Goal: Task Accomplishment & Management: Complete application form

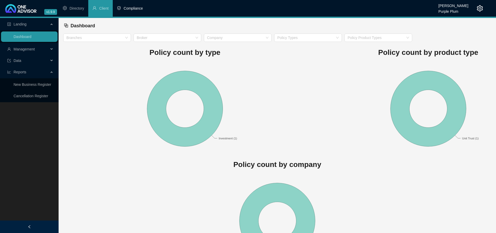
click at [128, 11] on li "Compliance" at bounding box center [130, 8] width 34 height 17
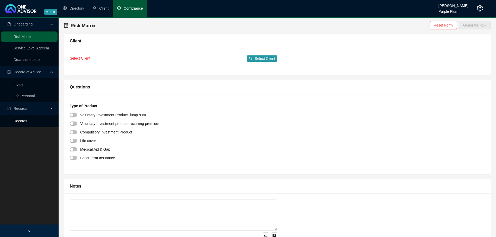
click at [27, 120] on link "Records" at bounding box center [21, 121] width 14 height 4
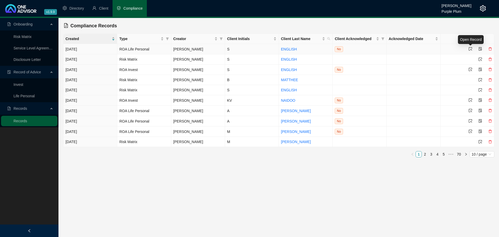
click at [471, 48] on icon "select" at bounding box center [471, 49] width 4 height 4
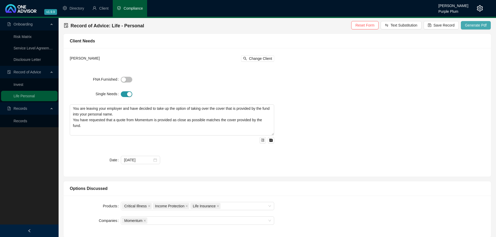
click at [466, 22] on span "Generate Pdf" at bounding box center [476, 25] width 22 height 6
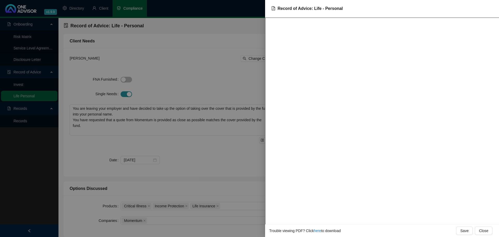
click at [205, 41] on div at bounding box center [249, 118] width 499 height 237
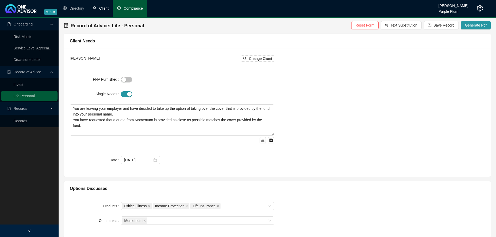
click at [102, 8] on span "Client" at bounding box center [103, 8] width 9 height 4
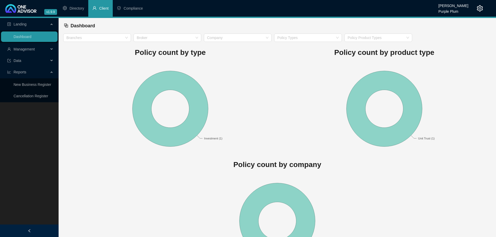
click at [30, 50] on span "Management" at bounding box center [24, 49] width 21 height 4
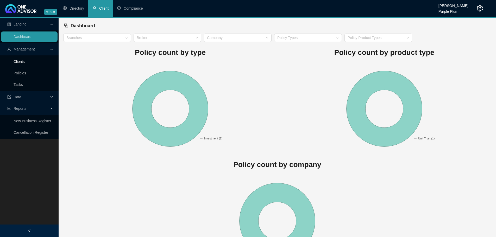
click at [25, 61] on link "Clients" at bounding box center [19, 62] width 11 height 4
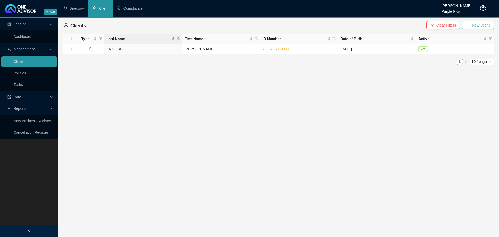
click at [474, 22] on button "New Client" at bounding box center [478, 25] width 32 height 8
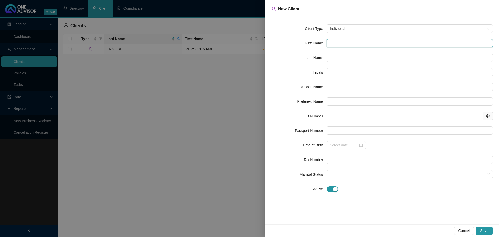
click at [342, 43] on input "text" at bounding box center [410, 43] width 166 height 8
click at [337, 43] on input "text" at bounding box center [410, 43] width 166 height 8
type input "S"
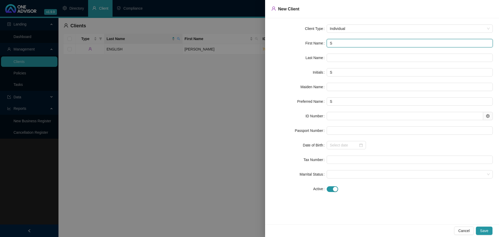
type input "SU"
type input "SUZ"
type input "SUZA"
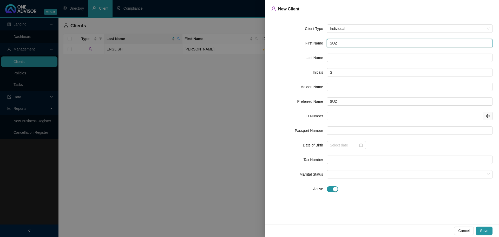
type input "SUZA"
type input "[PERSON_NAME]"
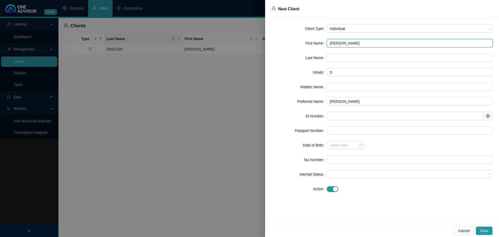
type input "[PERSON_NAME]"
type input "SE"
type input "[PERSON_NAME] [PERSON_NAME]"
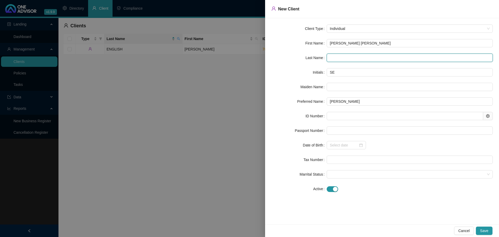
click at [337, 60] on input "text" at bounding box center [410, 58] width 166 height 8
type input "GROBLER"
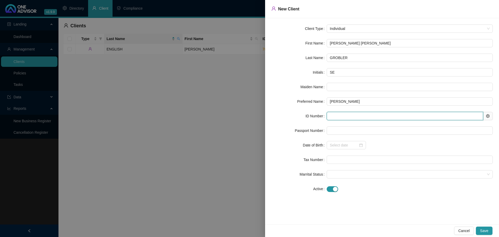
click at [331, 119] on input "text" at bounding box center [405, 116] width 157 height 8
type input "800814"
type input "[DATE]"
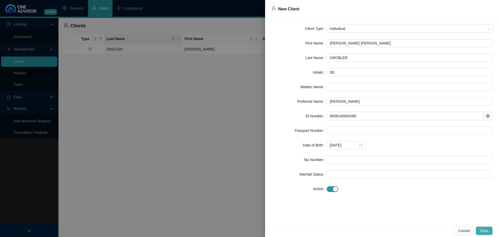
click at [485, 230] on span "Save" at bounding box center [484, 231] width 8 height 6
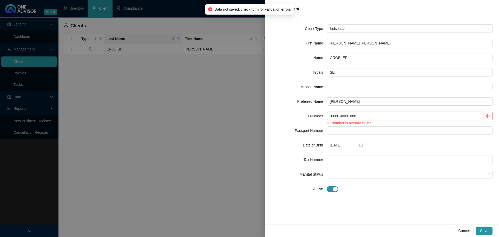
click at [379, 117] on input "8008140091088" at bounding box center [405, 116] width 157 height 8
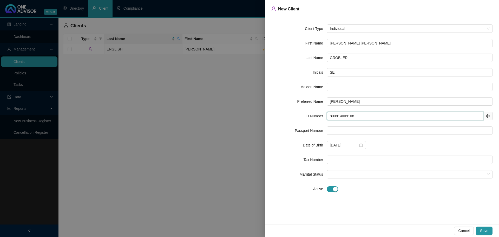
type input "8008140091088"
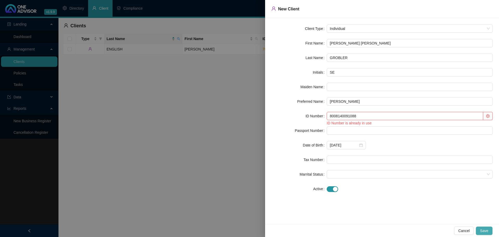
click at [489, 228] on button "Save" at bounding box center [484, 231] width 17 height 8
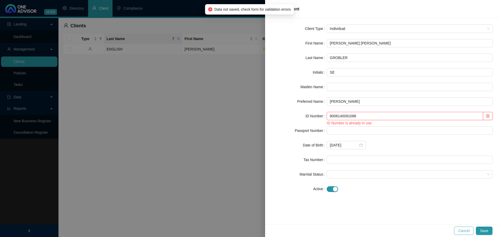
click at [465, 230] on span "Cancel" at bounding box center [464, 231] width 11 height 6
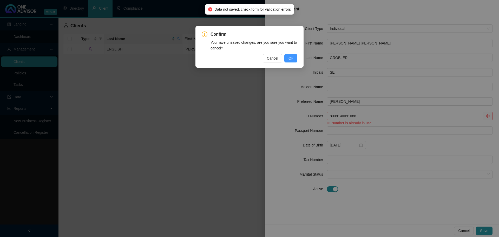
click at [288, 58] on button "Ok" at bounding box center [291, 58] width 13 height 8
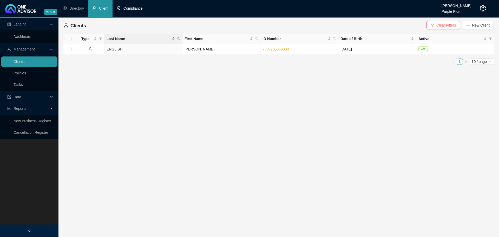
click at [128, 11] on li "Compliance" at bounding box center [130, 8] width 34 height 17
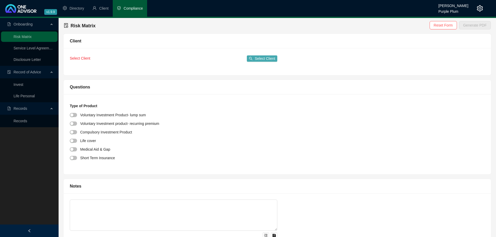
click at [258, 59] on span "Select Client" at bounding box center [264, 59] width 21 height 6
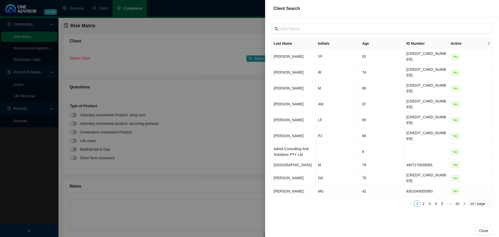
click at [223, 79] on div at bounding box center [249, 118] width 499 height 237
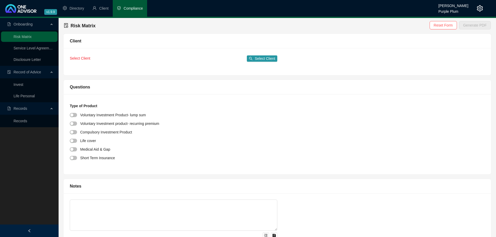
click at [23, 82] on link "Invest" at bounding box center [19, 84] width 10 height 4
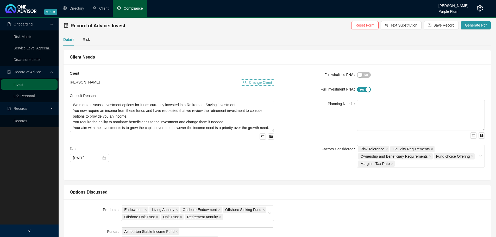
click at [250, 82] on span "Change Client" at bounding box center [260, 83] width 23 height 6
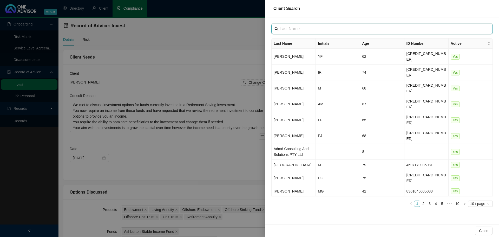
click at [284, 30] on input "text" at bounding box center [383, 29] width 206 height 6
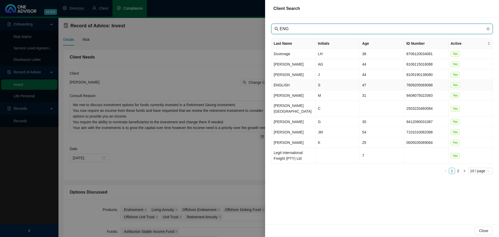
type input "ENG"
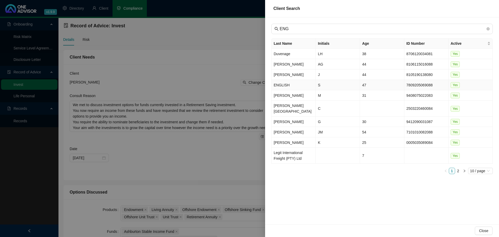
click at [308, 87] on td "ENGLISH" at bounding box center [294, 85] width 44 height 10
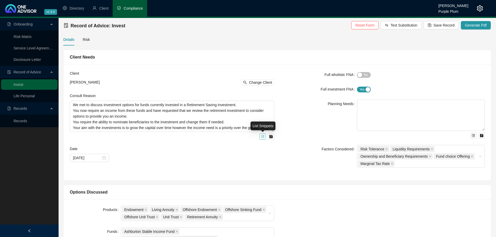
click at [263, 137] on icon "menu-unfold" at bounding box center [262, 136] width 3 height 3
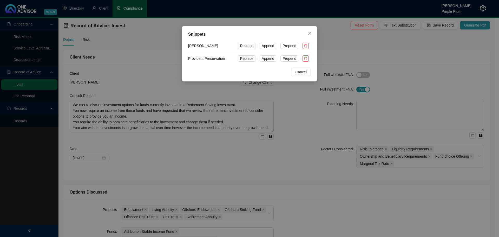
click at [211, 59] on li "Provident Preservation Replace Append Prepend" at bounding box center [249, 58] width 123 height 12
drag, startPoint x: 230, startPoint y: 58, endPoint x: 206, endPoint y: 54, distance: 24.5
click at [229, 58] on li "Provident Preservation Replace Append Prepend" at bounding box center [249, 58] width 123 height 12
click at [206, 54] on li "Provident Preservation Replace Append Prepend" at bounding box center [249, 58] width 123 height 12
click at [246, 57] on span "Replace" at bounding box center [246, 59] width 13 height 6
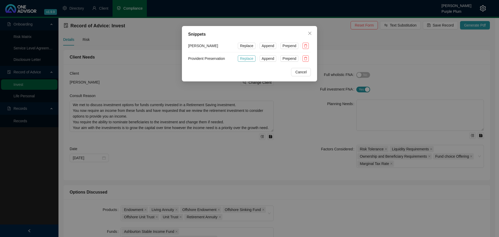
type textarea "You are currently in the process of leaving your employer provided Provident fu…"
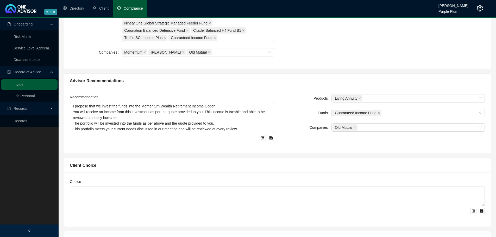
scroll to position [260, 0]
click at [263, 138] on icon "menu-unfold" at bounding box center [262, 137] width 3 height 3
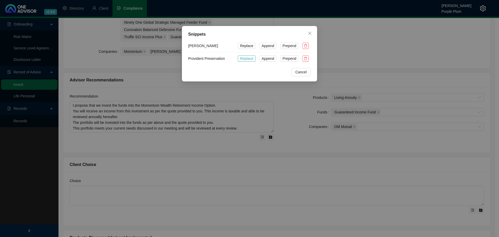
click at [247, 60] on span "Replace" at bounding box center [246, 59] width 13 height 6
type textarea "The Momentum Retirement Preservation Option is recommended The product meets yo…"
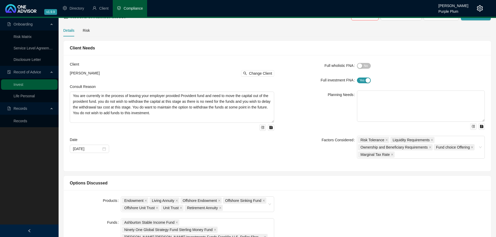
scroll to position [0, 0]
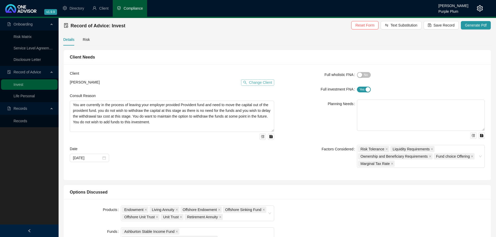
click at [245, 83] on icon "search" at bounding box center [245, 83] width 4 height 4
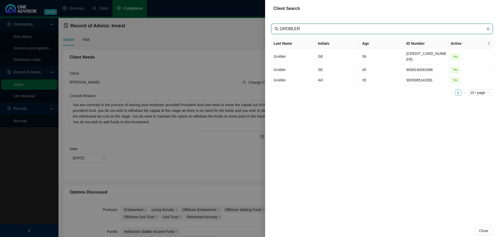
drag, startPoint x: 295, startPoint y: 28, endPoint x: 279, endPoint y: 38, distance: 19.0
click at [295, 28] on input "GROBLER" at bounding box center [383, 29] width 206 height 6
type input "GROBLER"
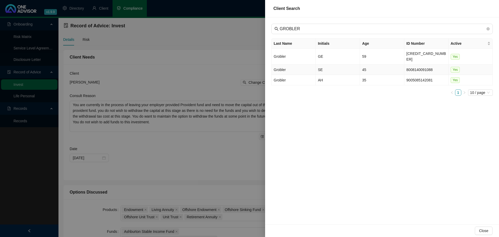
click at [294, 65] on td "Grobler" at bounding box center [294, 70] width 44 height 10
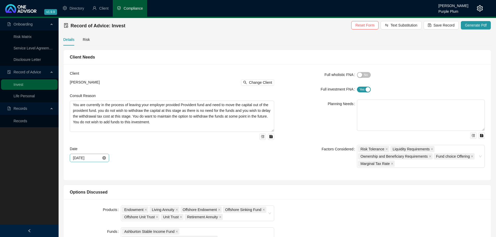
click at [104, 156] on icon "close-circle" at bounding box center [104, 158] width 4 height 4
click at [102, 158] on div at bounding box center [89, 158] width 33 height 6
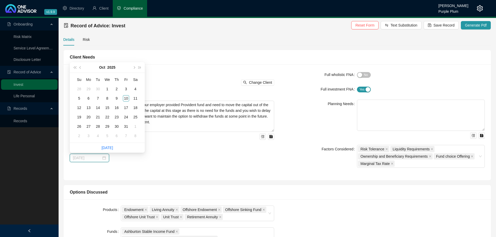
type input "[DATE]"
click at [76, 66] on button "super-prev-year" at bounding box center [75, 67] width 6 height 10
click at [81, 67] on span "prev-year" at bounding box center [80, 67] width 3 height 3
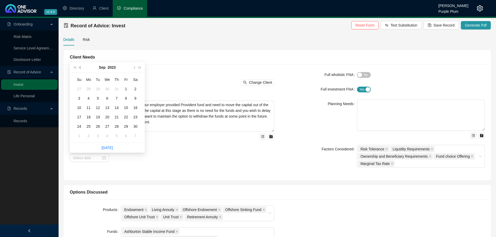
click at [81, 67] on span "prev-year" at bounding box center [80, 67] width 3 height 3
type input "[DATE]"
click at [97, 127] on div "27" at bounding box center [98, 126] width 6 height 6
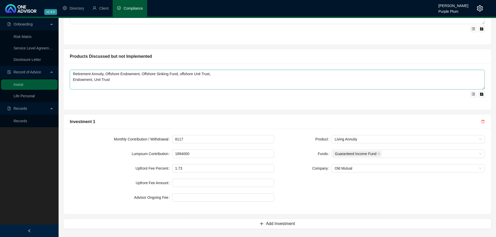
scroll to position [442, 0]
click at [396, 140] on span "Living Annuity" at bounding box center [407, 139] width 147 height 8
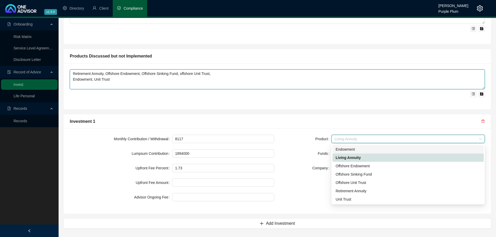
click at [343, 77] on textarea "Retirement Annuity, Offshore Endowment, Offshore Sinking Fund, offshore Unit Tr…" at bounding box center [277, 79] width 415 height 20
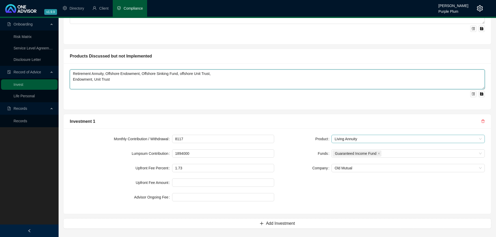
click at [346, 139] on span "Living Annuity" at bounding box center [407, 139] width 147 height 8
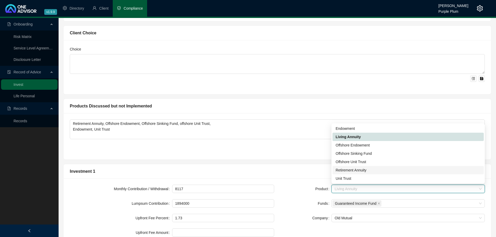
scroll to position [364, 0]
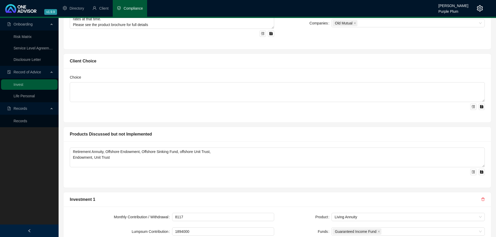
click at [310, 145] on div "Retirement Annuity, Offshore Endowment, Offshore Sinking Fund, offshore Unit Tr…" at bounding box center [276, 164] width 427 height 46
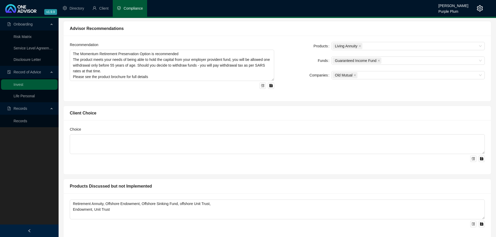
scroll to position [234, 0]
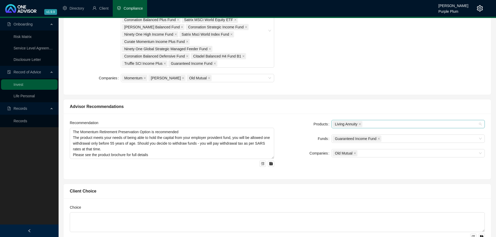
click at [361, 122] on span "Living Annuity" at bounding box center [347, 124] width 30 height 6
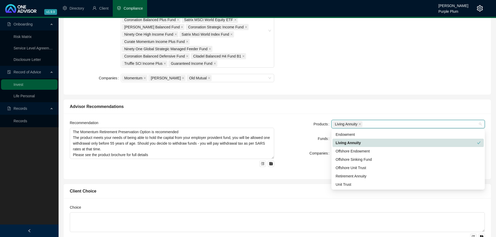
click at [323, 88] on div "Products Endowment Living Annuity Offshore Endowment Offshore Sinking Fund Offs…" at bounding box center [276, 30] width 427 height 129
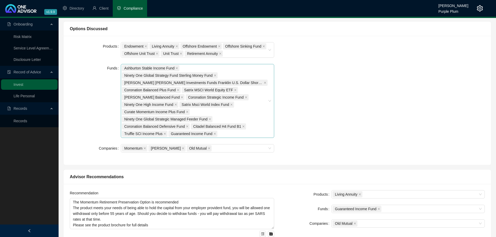
scroll to position [156, 0]
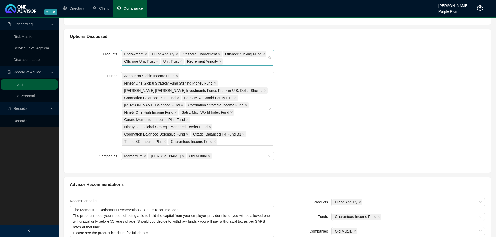
click at [235, 63] on div "Endowment Living Annuity Offshore Endowment Offshore Sinking Fund Offshore Unit…" at bounding box center [195, 57] width 146 height 15
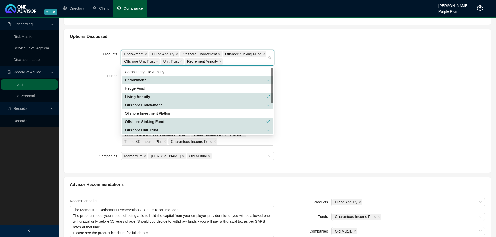
scroll to position [26, 0]
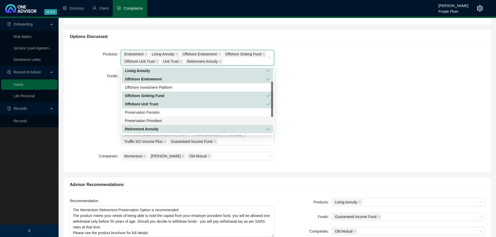
click at [156, 120] on div "Preservation Provident" at bounding box center [197, 121] width 145 height 6
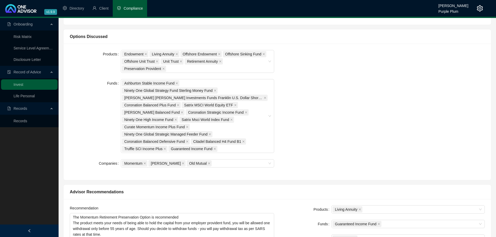
click at [357, 115] on div "Products Endowment Living Annuity Offshore Endowment Offshore Sinking Fund Offs…" at bounding box center [277, 112] width 421 height 124
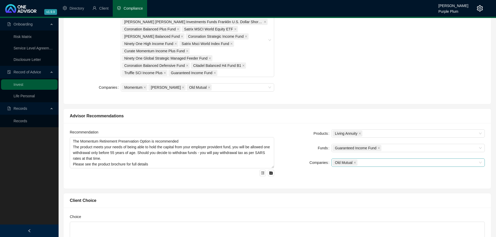
scroll to position [234, 0]
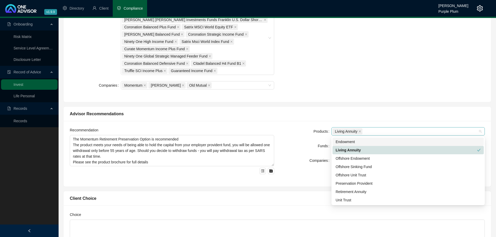
click at [380, 130] on div "Living Annuity" at bounding box center [405, 131] width 146 height 7
click at [355, 181] on div "Preservation Provident" at bounding box center [407, 184] width 145 height 6
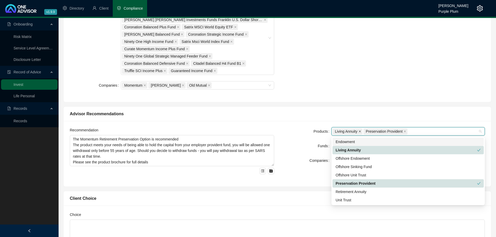
click at [359, 131] on icon "close" at bounding box center [359, 131] width 3 height 3
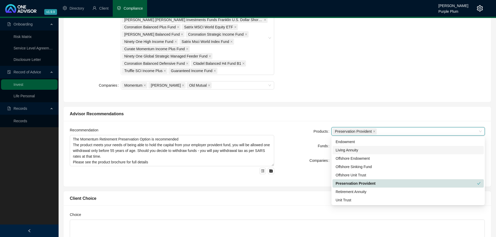
click at [296, 165] on div "Products Preservation Provident Preservation Provident Funds Guaranteed Income …" at bounding box center [382, 153] width 210 height 53
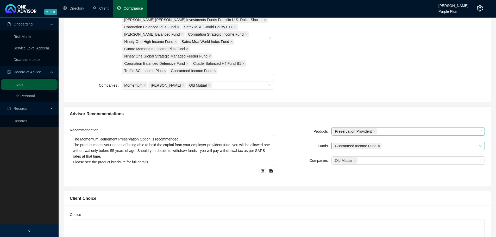
click at [377, 148] on span at bounding box center [378, 146] width 3 height 6
click at [372, 147] on div at bounding box center [405, 146] width 146 height 4
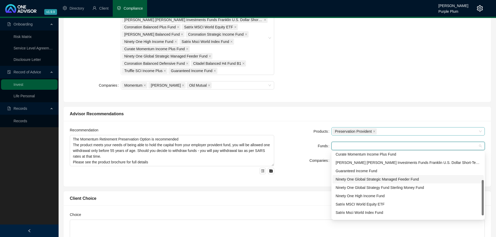
scroll to position [0, 0]
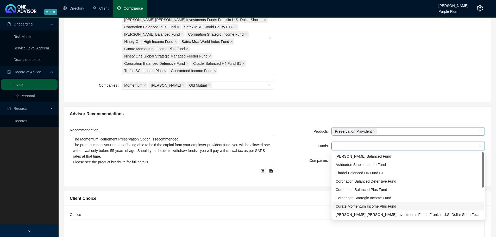
click at [355, 206] on div "Curate Momentum Income Plus Fund" at bounding box center [407, 206] width 145 height 6
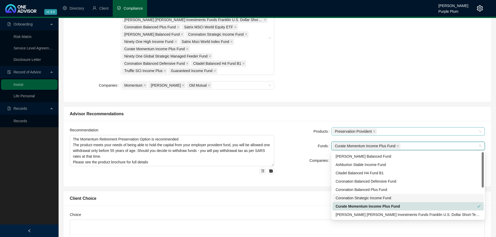
click at [311, 183] on div "Recommendation The Momentum Retirement Preservation Option is recommended The p…" at bounding box center [276, 154] width 427 height 66
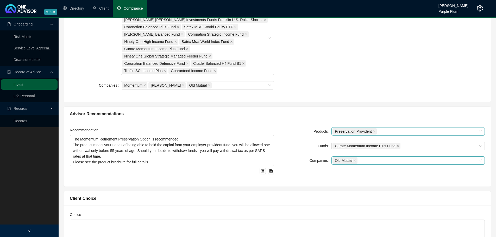
click at [355, 161] on icon "close" at bounding box center [354, 160] width 3 height 3
click at [360, 163] on div at bounding box center [405, 161] width 146 height 4
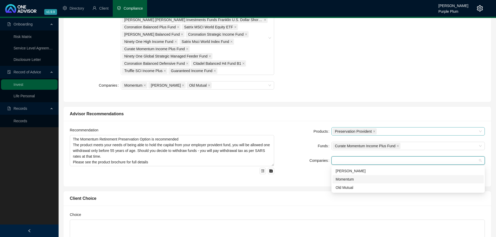
click at [349, 181] on div "Momentum" at bounding box center [407, 179] width 145 height 6
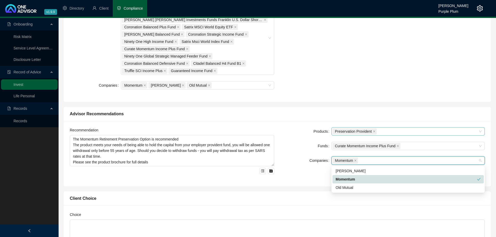
click at [299, 183] on div "Recommendation The Momentum Retirement Preservation Option is recommended The p…" at bounding box center [276, 154] width 427 height 66
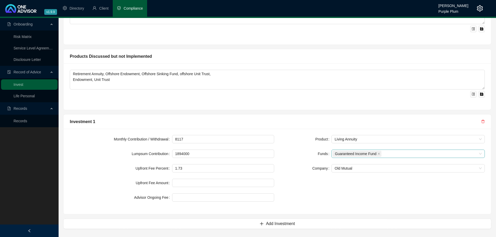
scroll to position [449, 0]
click at [358, 141] on span "Living Annuity" at bounding box center [407, 139] width 147 height 8
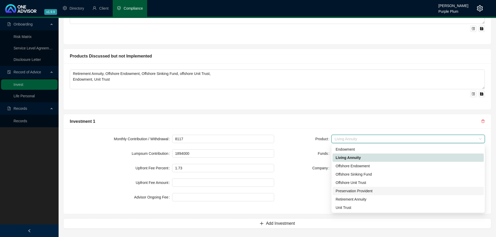
click at [351, 188] on div "Preservation Provident" at bounding box center [407, 191] width 145 height 6
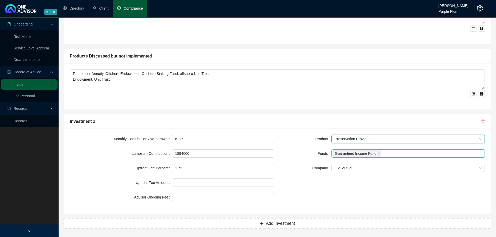
click at [377, 153] on icon "close" at bounding box center [378, 153] width 3 height 3
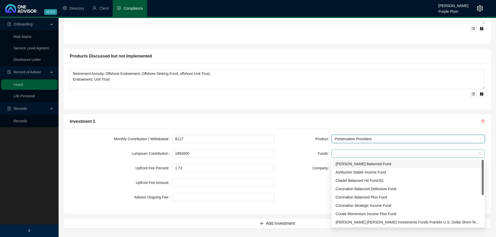
click at [377, 153] on div at bounding box center [405, 154] width 146 height 4
click at [353, 215] on div "Curate Momentum Income Plus Fund" at bounding box center [407, 214] width 145 height 6
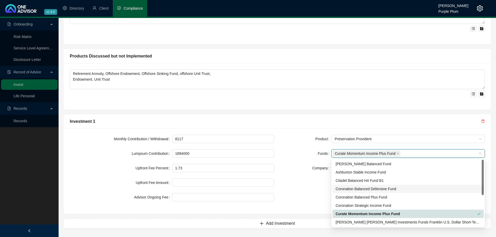
click at [300, 196] on div "Product Preservation Provident Funds Curate Momentum Income Plus Fund Company O…" at bounding box center [382, 171] width 210 height 73
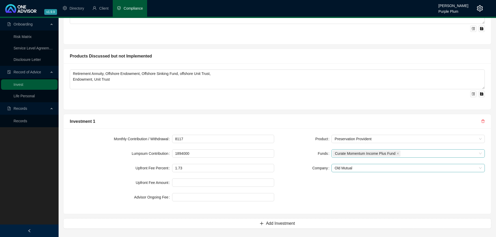
click at [364, 171] on span "Old Mutual" at bounding box center [407, 168] width 147 height 8
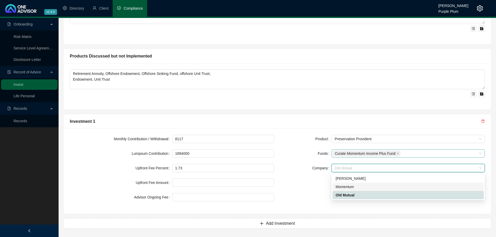
click at [351, 186] on div "Momentum" at bounding box center [407, 187] width 145 height 6
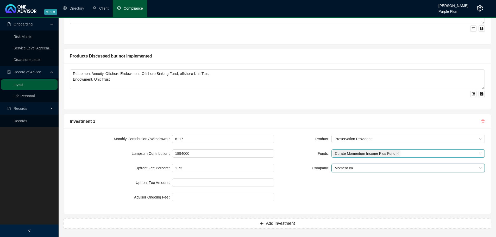
click at [301, 129] on div "Monthly Contribution / Withdrawal 8117 Lumpsum Contribution 1894000 Upfront Fee…" at bounding box center [276, 170] width 427 height 85
drag, startPoint x: 194, startPoint y: 139, endPoint x: 156, endPoint y: 141, distance: 38.0
click at [156, 141] on div "Monthly Contribution / Withdrawal 8117" at bounding box center [172, 139] width 204 height 8
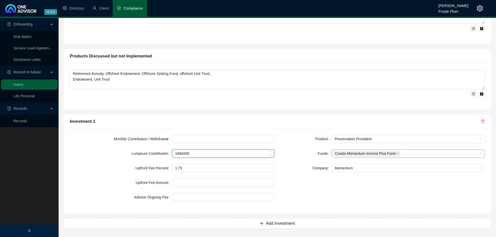
click at [197, 153] on input "1894000" at bounding box center [223, 154] width 102 height 8
drag, startPoint x: 203, startPoint y: 155, endPoint x: 145, endPoint y: 156, distance: 58.0
click at [145, 156] on div "Lumpsum Contribution 1894000" at bounding box center [172, 153] width 204 height 8
type input "300000"
click at [189, 167] on input "1.73" at bounding box center [223, 168] width 102 height 8
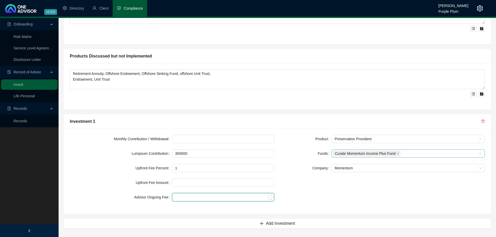
type input "1.00"
click at [178, 199] on input at bounding box center [223, 197] width 102 height 8
type input "1.00"
click at [358, 208] on div "Monthly Contribution / Withdrawal Lumpsum Contribution 300000 Upfront Fee Perce…" at bounding box center [276, 170] width 427 height 85
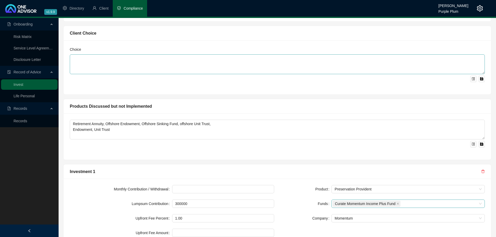
scroll to position [442, 0]
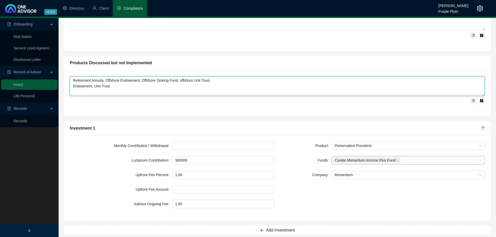
click at [153, 81] on textarea "Retirement Annuity, Offshore Endowment, Offshore Sinking Fund, offshore Unit Tr…" at bounding box center [277, 86] width 415 height 20
click at [163, 81] on textarea "Retirement Annuity, Offshore Endowment, Offshore Sinking Fund, offshore Unit Tr…" at bounding box center [277, 86] width 415 height 20
click at [176, 81] on textarea "Retirement Annuity, Offshore Endowment, Offshore Sinking Fund, offshore Unit Tr…" at bounding box center [277, 86] width 415 height 20
click at [112, 88] on textarea "Retirement Annuity, Offshore Endowment, Offshore Sinking Fund, offshore Unit Tr…" at bounding box center [277, 86] width 415 height 20
click at [110, 85] on textarea "Retirement Annuity, Offshore Endowment, Offshore Sinking Fund, offshore Unit Tr…" at bounding box center [277, 86] width 415 height 20
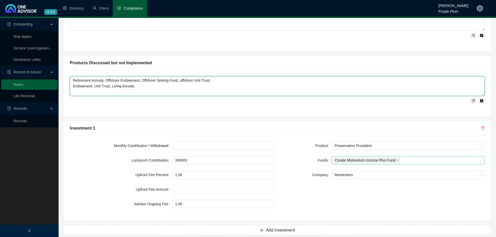
type textarea "Retirement Annuity, Offshore Endowment, Offshore Sinking Fund, offshore Unit Tr…"
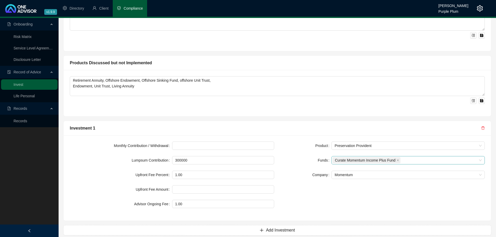
click at [163, 113] on div "Retirement Annuity, Offshore Endowment, Offshore Sinking Fund, offshore Unit Tr…" at bounding box center [276, 93] width 427 height 46
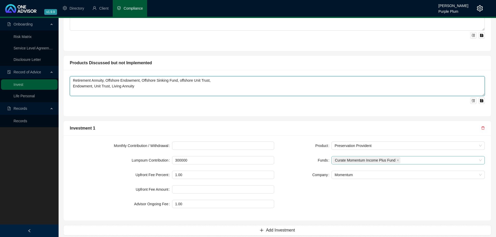
click at [176, 80] on textarea "Retirement Annuity, Offshore Endowment, Offshore Sinking Fund, offshore Unit Tr…" at bounding box center [277, 86] width 415 height 20
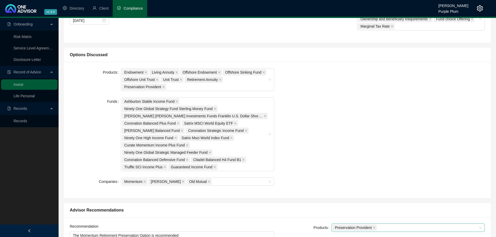
scroll to position [137, 0]
click at [235, 161] on span "Citadel Balanced H4 Fund B1" at bounding box center [217, 160] width 48 height 6
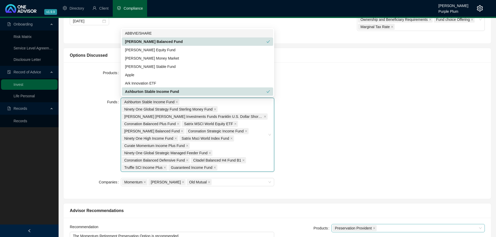
click at [390, 87] on div "Products Endowment Living Annuity Offshore Endowment Offshore Sinking Fund Offs…" at bounding box center [277, 131] width 421 height 124
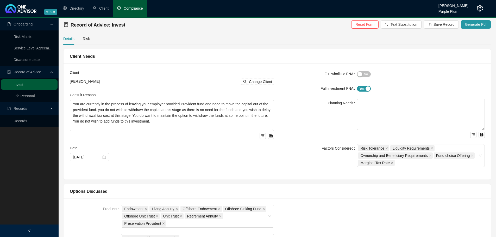
scroll to position [0, 0]
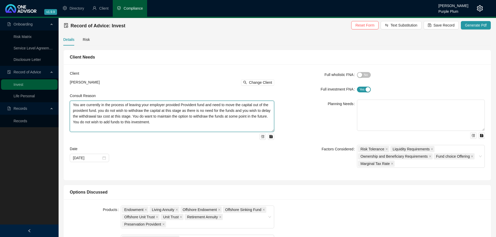
click at [89, 128] on textarea "You are currently in the process of leaving your employer provided Provident fu…" at bounding box center [172, 116] width 204 height 31
click at [184, 127] on textarea "You are currently in the process of leaving your employer provided Provident fu…" at bounding box center [172, 116] width 204 height 31
click at [87, 130] on textarea "You are currently in the process of leaving your employer provided Provident fu…" at bounding box center [172, 116] width 204 height 31
click at [111, 129] on textarea "You are currently in the process of leaving your employer provided Provident fu…" at bounding box center [172, 116] width 204 height 31
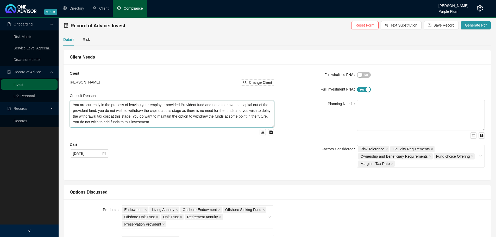
drag, startPoint x: 270, startPoint y: 131, endPoint x: 270, endPoint y: 126, distance: 4.4
click at [270, 126] on textarea "You are currently in the process of leaving your employer provided Provident fu…" at bounding box center [172, 114] width 204 height 27
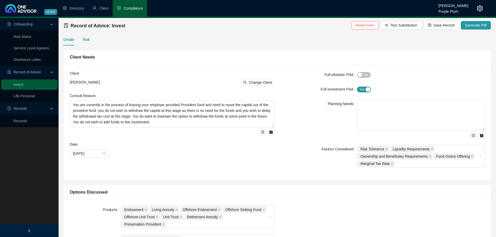
click at [83, 40] on div "Risk" at bounding box center [86, 40] width 7 height 6
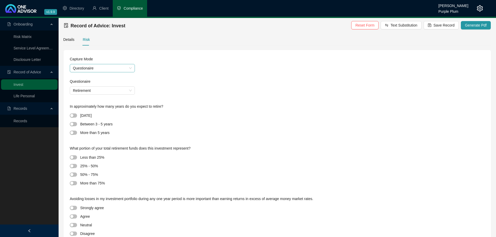
click at [96, 71] on span "Questionaire" at bounding box center [102, 68] width 59 height 8
click at [90, 92] on span "Retirement" at bounding box center [102, 91] width 59 height 8
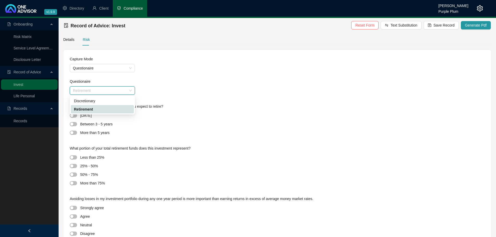
click at [90, 92] on span "Retirement" at bounding box center [102, 91] width 59 height 8
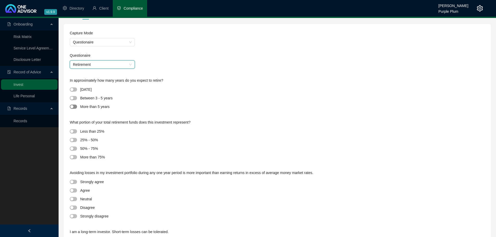
click at [71, 108] on div "button" at bounding box center [71, 106] width 3 height 3
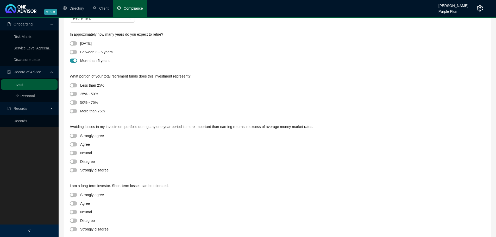
scroll to position [78, 0]
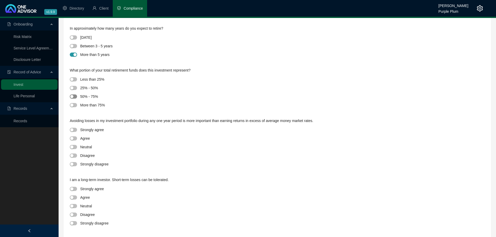
click at [71, 97] on div "button" at bounding box center [71, 96] width 3 height 3
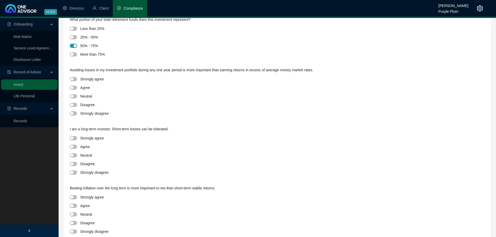
scroll to position [130, 0]
click at [73, 93] on span "button" at bounding box center [73, 95] width 7 height 4
click at [76, 152] on div at bounding box center [75, 154] width 10 height 6
click at [79, 153] on div at bounding box center [75, 154] width 10 height 6
click at [67, 154] on div "Capture Mode Questionaire Questionaire Retirement In approximately how many yea…" at bounding box center [276, 113] width 427 height 386
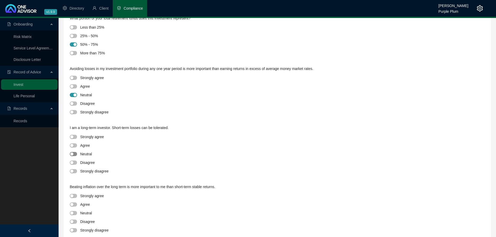
click at [73, 153] on div "button" at bounding box center [71, 153] width 3 height 3
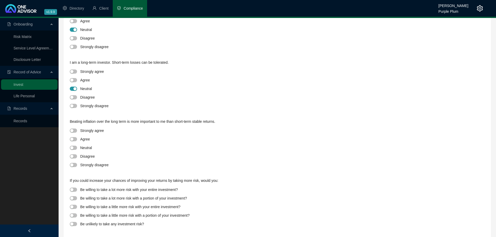
scroll to position [199, 0]
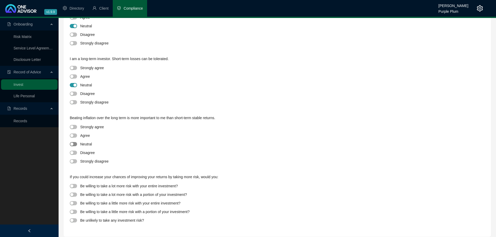
click at [72, 144] on div "button" at bounding box center [71, 144] width 3 height 3
click at [72, 204] on div "button" at bounding box center [71, 203] width 3 height 3
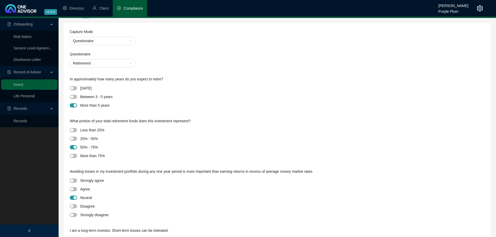
scroll to position [0, 0]
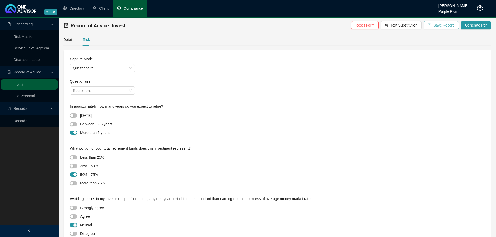
click at [436, 24] on span "Save Record" at bounding box center [443, 25] width 21 height 6
click at [464, 25] on button "Generate Pdf" at bounding box center [475, 25] width 30 height 8
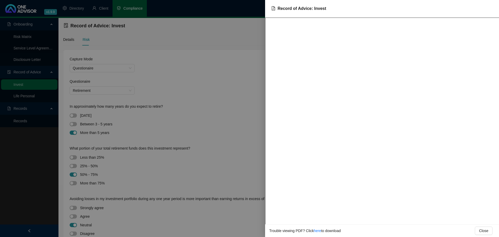
click at [246, 85] on div at bounding box center [249, 118] width 499 height 237
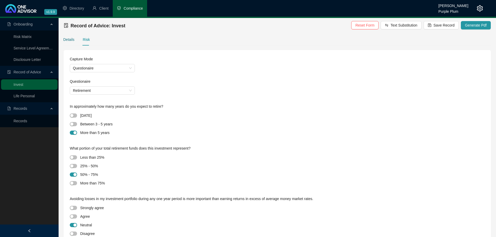
click at [68, 38] on div "Details" at bounding box center [68, 40] width 11 height 6
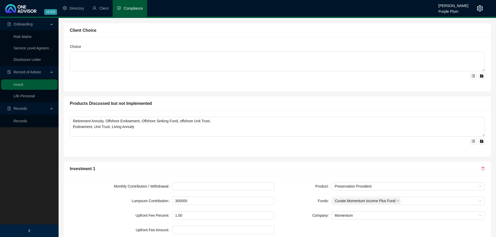
scroll to position [449, 0]
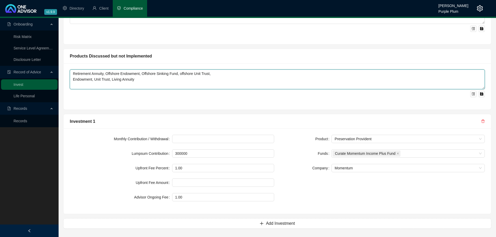
click at [138, 82] on textarea "Retirement Annuity, Offshore Endowment, Offshore Sinking Fund, offshore Unit Tr…" at bounding box center [277, 79] width 415 height 20
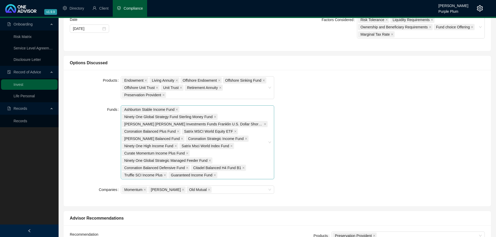
scroll to position [111, 0]
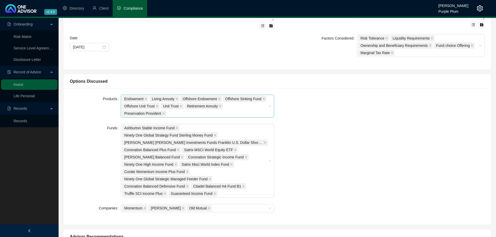
click at [201, 112] on div "Endowment Living Annuity Offshore Endowment Offshore Sinking Fund Offshore Unit…" at bounding box center [195, 106] width 146 height 22
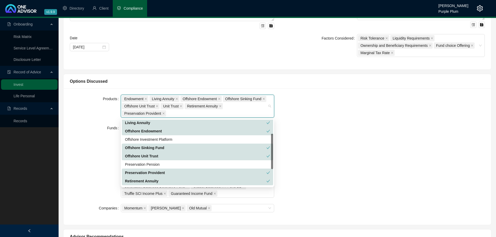
scroll to position [52, 0]
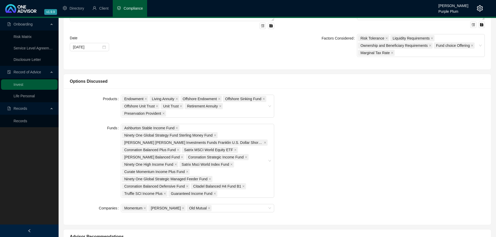
click at [307, 115] on div "Products Endowment Living Annuity Offshore Endowment Offshore Sinking Fund Offs…" at bounding box center [277, 157] width 421 height 124
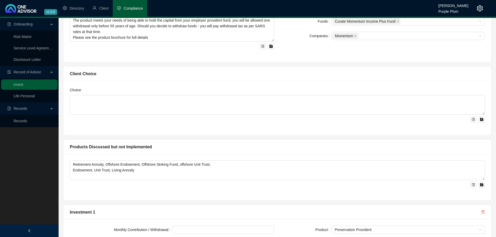
scroll to position [416, 0]
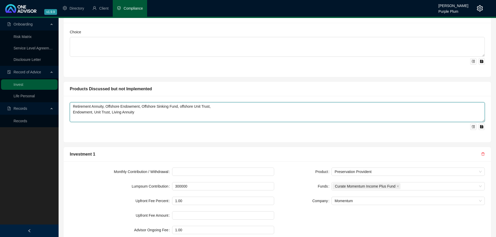
click at [214, 107] on textarea "Retirement Annuity, Offshore Endowment, Offshore Sinking Fund, offshore Unit Tr…" at bounding box center [277, 112] width 415 height 20
click at [110, 112] on textarea "Retirement Annuity, Endowment, Unit Trust, Living Annuity" at bounding box center [277, 112] width 415 height 20
click at [137, 110] on textarea "Retirement Annuity, Living Annuity" at bounding box center [277, 112] width 415 height 20
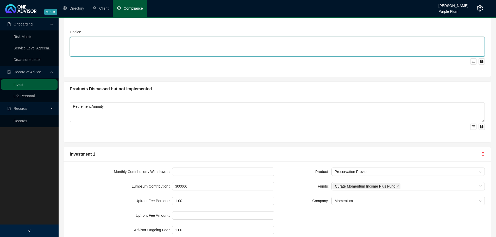
click at [206, 56] on textarea at bounding box center [277, 47] width 415 height 20
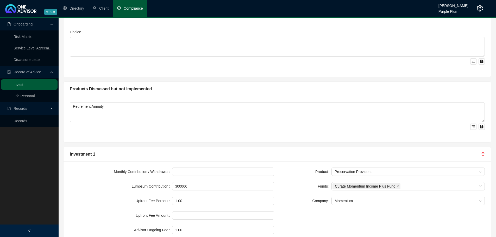
click at [76, 70] on div "Choice" at bounding box center [276, 50] width 427 height 54
click at [473, 127] on icon "menu-unfold" at bounding box center [472, 126] width 3 height 3
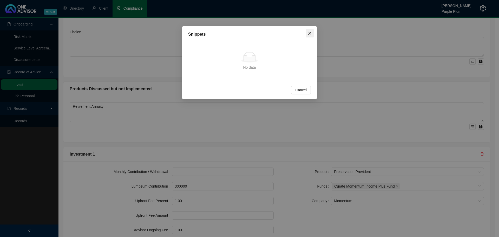
click at [311, 33] on icon "close" at bounding box center [310, 33] width 4 height 4
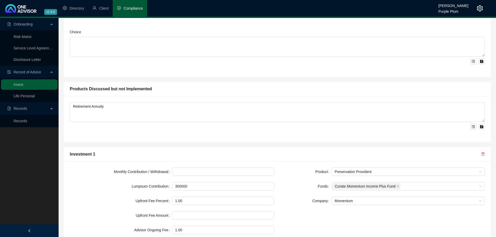
click at [90, 135] on div "Retirement Annuity" at bounding box center [276, 119] width 427 height 46
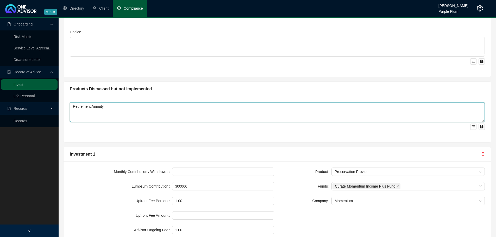
click at [125, 107] on textarea "Retirement Annuity" at bounding box center [277, 112] width 415 height 20
click at [105, 105] on textarea "Retirement Annuity,Unit Trust" at bounding box center [277, 112] width 415 height 20
click at [129, 114] on textarea "Retirement Annuity, Unit Trust" at bounding box center [277, 112] width 415 height 20
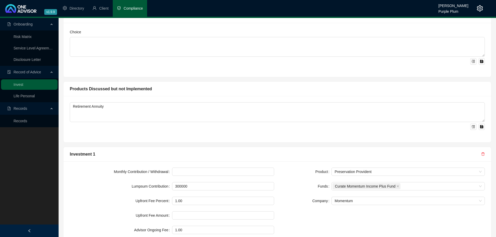
click at [203, 80] on div "Products Discussed but not Implemented Retirement Annuity" at bounding box center [277, 109] width 432 height 65
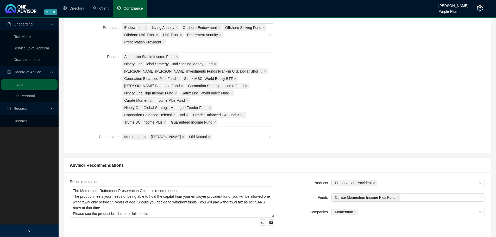
scroll to position [156, 0]
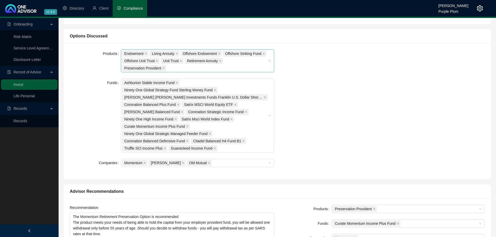
click at [147, 53] on span "Endowment" at bounding box center [135, 53] width 27 height 6
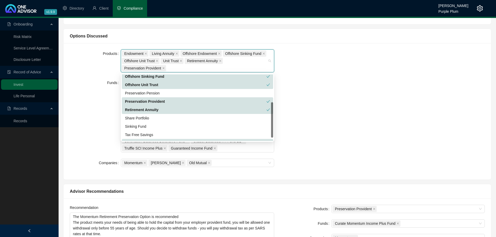
click at [147, 53] on span "Endowment" at bounding box center [135, 53] width 27 height 6
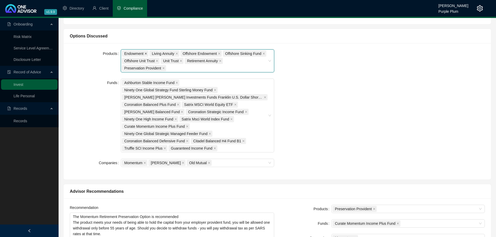
click at [145, 53] on icon "close" at bounding box center [145, 53] width 3 height 3
click at [148, 53] on icon "close" at bounding box center [149, 53] width 3 height 3
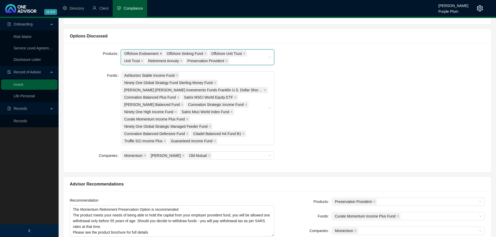
click at [161, 53] on icon "close" at bounding box center [161, 54] width 2 height 2
click at [202, 53] on icon "close" at bounding box center [201, 53] width 3 height 3
click at [184, 54] on span "Unit Trust" at bounding box center [177, 53] width 23 height 6
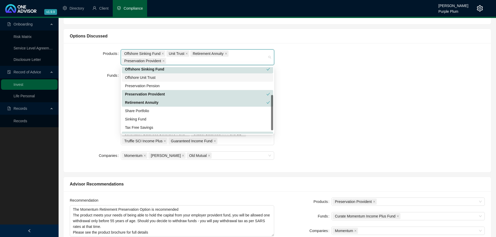
click at [160, 54] on span "Offshore Sinking Fund" at bounding box center [143, 53] width 43 height 6
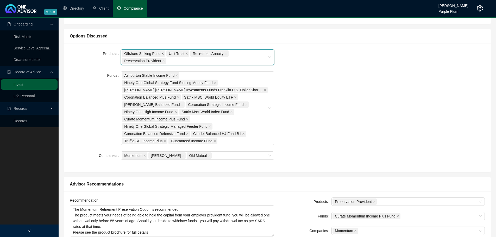
click at [161, 54] on icon "close" at bounding box center [162, 53] width 3 height 3
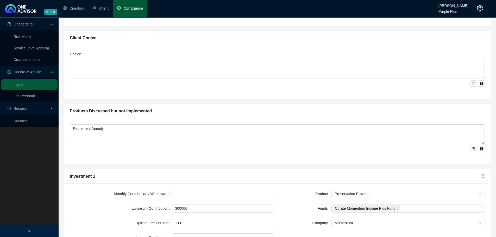
scroll to position [390, 0]
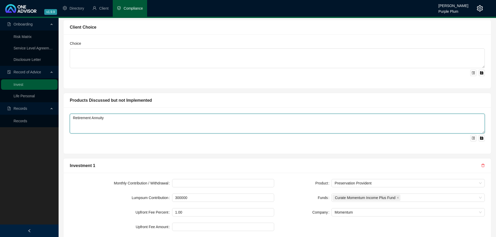
click at [120, 118] on textarea "Retirement Annuity" at bounding box center [277, 124] width 415 height 20
click at [105, 118] on textarea "Retirement Annuity,Unit Trust" at bounding box center [277, 124] width 415 height 20
type textarea "Retirement Annuity, Unit Trust"
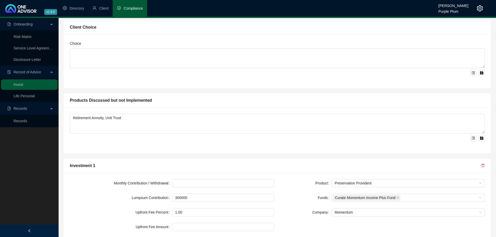
click at [226, 76] on div "Choice" at bounding box center [276, 61] width 427 height 54
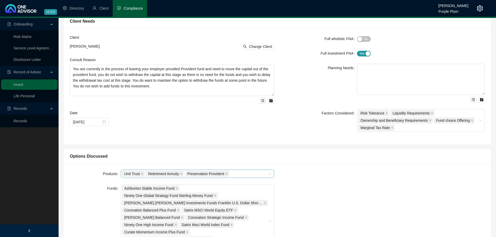
scroll to position [26, 0]
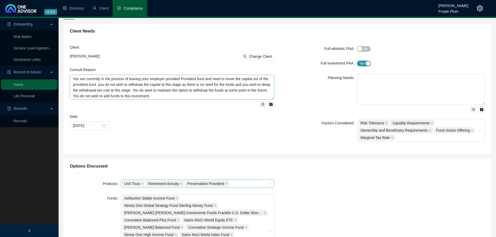
drag, startPoint x: 270, startPoint y: 105, endPoint x: 271, endPoint y: 99, distance: 6.2
click at [271, 99] on textarea "You are currently in the process of leaving your employer provided Provident fu…" at bounding box center [172, 87] width 204 height 25
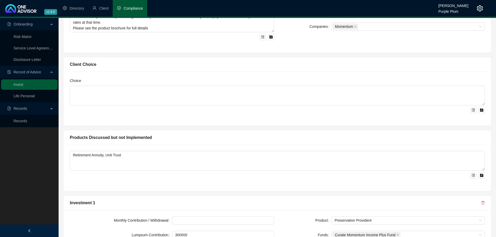
scroll to position [364, 0]
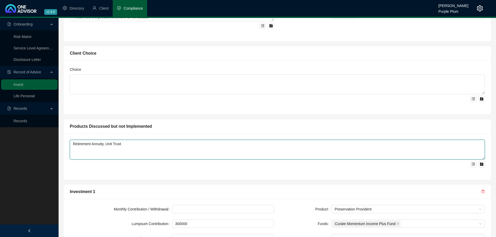
click at [479, 158] on textarea "Retirement Annuity, Unit Trust" at bounding box center [277, 150] width 415 height 20
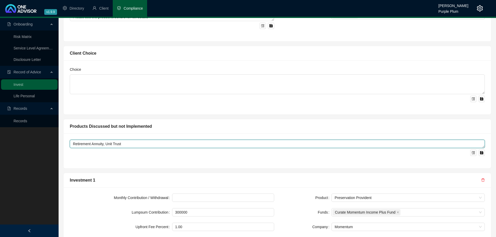
drag, startPoint x: 483, startPoint y: 159, endPoint x: 481, endPoint y: 147, distance: 11.8
click at [481, 147] on textarea "Retirement Annuity, Unit Trust" at bounding box center [277, 144] width 415 height 8
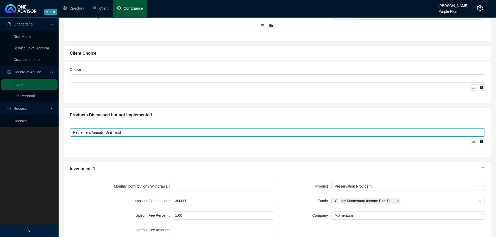
drag, startPoint x: 482, startPoint y: 94, endPoint x: 480, endPoint y: 69, distance: 25.1
click at [480, 69] on div "Choice" at bounding box center [277, 79] width 415 height 24
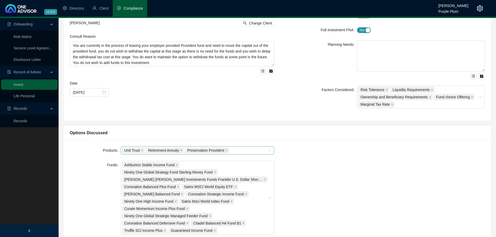
scroll to position [0, 0]
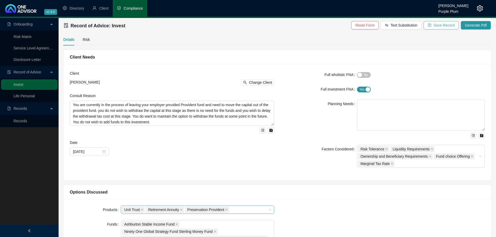
click at [448, 24] on span "Save Record" at bounding box center [443, 25] width 21 height 6
click at [479, 26] on span "Generate Pdf" at bounding box center [476, 25] width 22 height 6
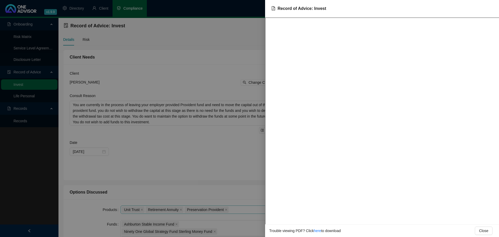
click at [190, 43] on div at bounding box center [249, 118] width 499 height 237
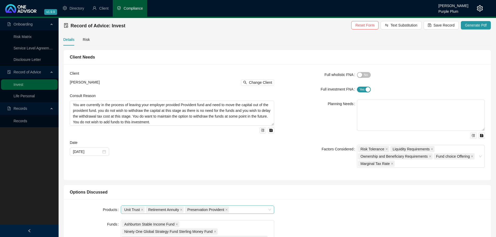
click at [101, 61] on div "Client Needs" at bounding box center [276, 57] width 427 height 15
click at [253, 83] on span "Change Client" at bounding box center [260, 83] width 23 height 6
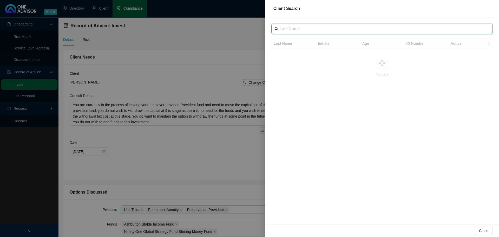
click at [288, 28] on input "text" at bounding box center [383, 29] width 206 height 6
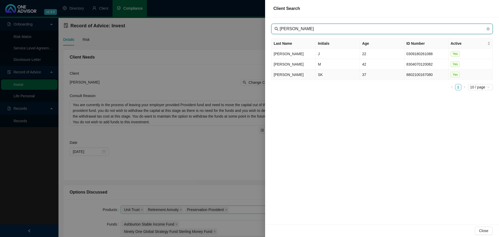
type input "[PERSON_NAME]"
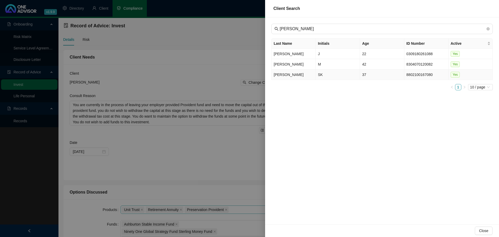
click at [299, 74] on td "[PERSON_NAME]" at bounding box center [294, 74] width 44 height 10
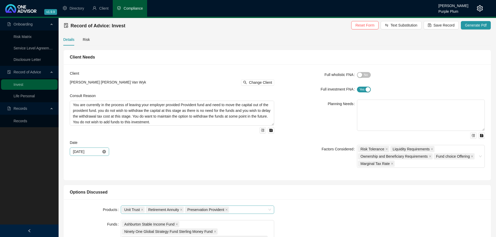
click at [103, 153] on icon "close-circle" at bounding box center [104, 152] width 4 height 4
click at [105, 150] on div at bounding box center [89, 152] width 33 height 6
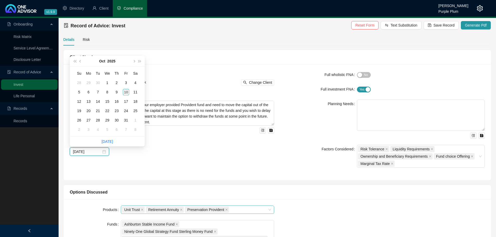
type input "[DATE]"
click at [136, 61] on button "next-year" at bounding box center [134, 61] width 6 height 10
click at [76, 60] on span "super-prev-year" at bounding box center [74, 61] width 3 height 3
click at [79, 61] on button "prev-year" at bounding box center [81, 61] width 6 height 10
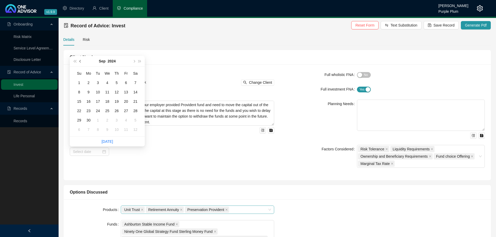
click at [79, 61] on button "prev-year" at bounding box center [81, 61] width 6 height 10
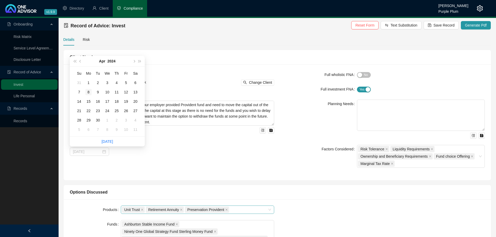
type input "[DATE]"
click at [86, 92] on div "8" at bounding box center [88, 92] width 6 height 6
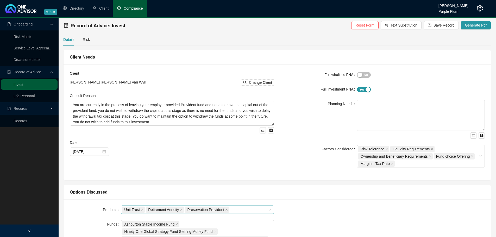
drag, startPoint x: 259, startPoint y: 186, endPoint x: 247, endPoint y: 190, distance: 12.0
click at [257, 186] on div "Options Discussed" at bounding box center [276, 192] width 427 height 15
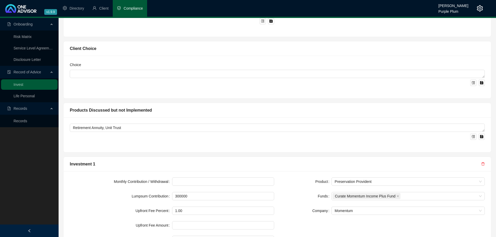
scroll to position [411, 0]
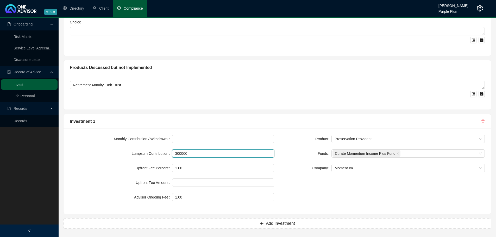
drag, startPoint x: 210, startPoint y: 154, endPoint x: 103, endPoint y: 155, distance: 107.7
click at [103, 155] on div "Lumpsum Contribution 300000" at bounding box center [172, 153] width 204 height 8
type input "400000"
drag, startPoint x: 191, startPoint y: 168, endPoint x: 155, endPoint y: 165, distance: 35.8
click at [155, 165] on div "Upfront Fee Percent 1.00" at bounding box center [172, 168] width 204 height 8
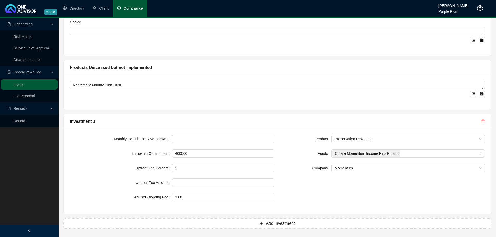
type input "2.00"
click at [295, 179] on div "Product Preservation Provident Funds Curate Momentum Income Plus Fund Company M…" at bounding box center [382, 171] width 210 height 73
click at [431, 153] on div "Curate Momentum Income Plus Fund" at bounding box center [405, 153] width 146 height 7
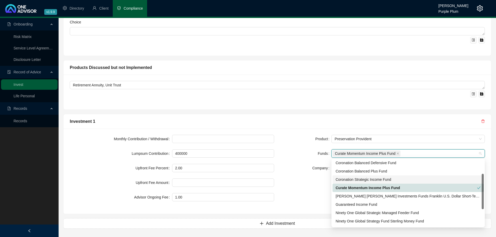
scroll to position [52, 0]
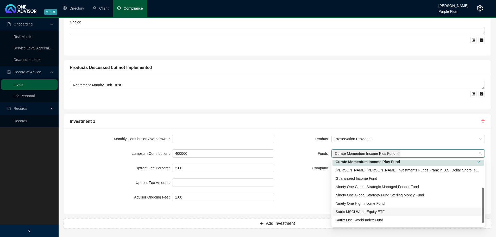
click at [370, 214] on div "Satrix MSCI World Equity ETF" at bounding box center [407, 212] width 145 height 6
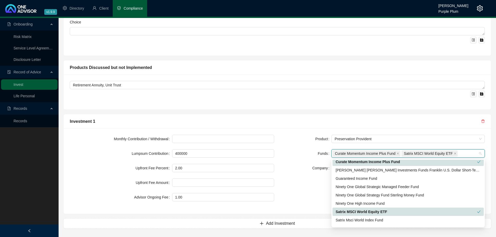
click at [329, 73] on div "Products Discussed but not Implemented" at bounding box center [276, 67] width 427 height 15
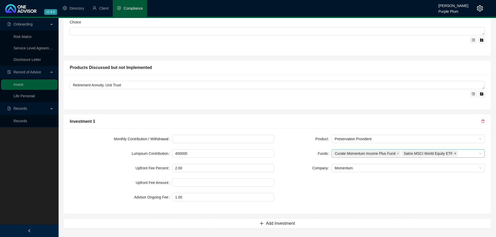
click at [453, 153] on icon "close" at bounding box center [454, 153] width 3 height 3
click at [446, 153] on div "Curate Momentum Income Plus Fund" at bounding box center [405, 153] width 146 height 7
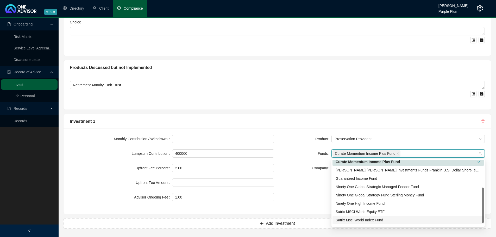
click at [368, 221] on div "Satrix Msci World Index Fund" at bounding box center [407, 220] width 145 height 6
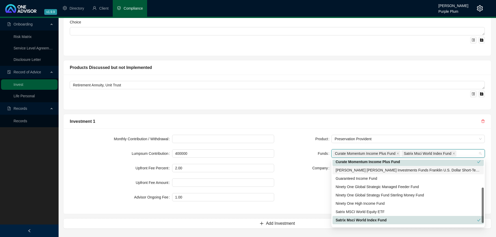
click at [357, 73] on div "Products Discussed but not Implemented" at bounding box center [276, 67] width 427 height 15
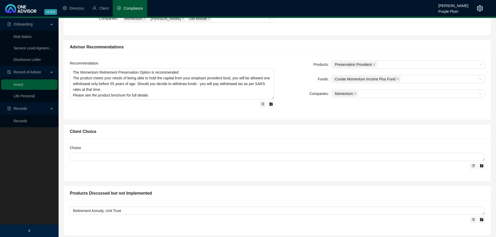
scroll to position [281, 0]
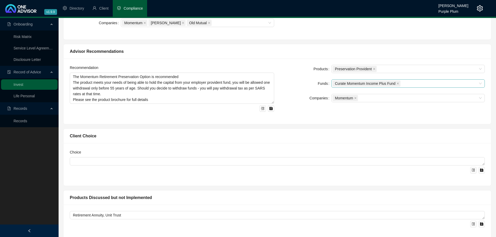
click at [414, 83] on div "Curate Momentum Income Plus Fund" at bounding box center [405, 83] width 146 height 7
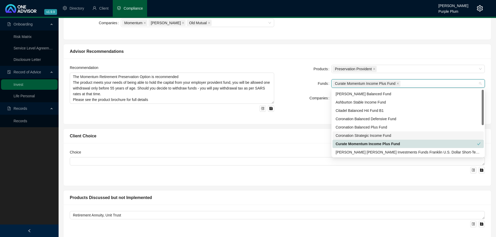
scroll to position [52, 0]
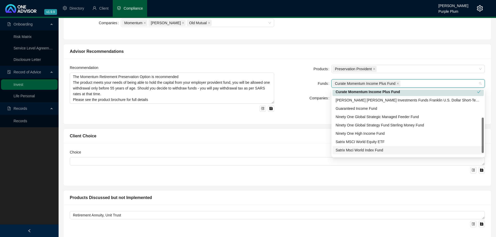
click at [369, 149] on div "Satrix Msci World Index Fund" at bounding box center [407, 150] width 145 height 6
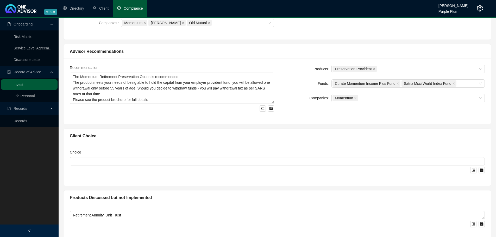
click at [288, 168] on div at bounding box center [277, 169] width 415 height 8
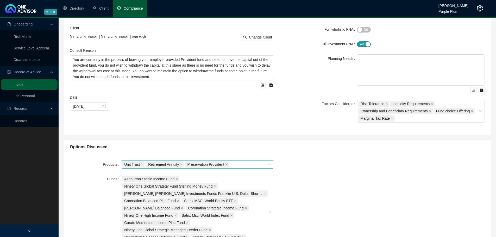
scroll to position [0, 0]
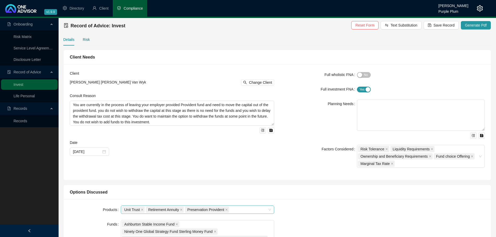
click at [86, 41] on div "Risk" at bounding box center [86, 40] width 7 height 6
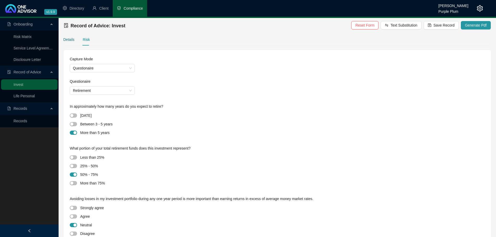
drag, startPoint x: 69, startPoint y: 37, endPoint x: 236, endPoint y: 41, distance: 167.5
click at [68, 37] on div "Details" at bounding box center [68, 40] width 11 height 6
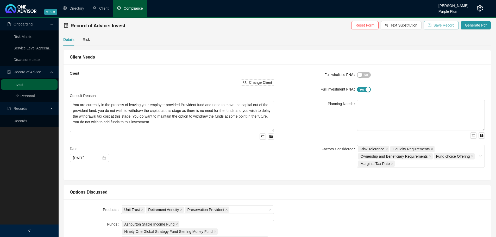
click at [438, 25] on span "Save Record" at bounding box center [443, 25] width 21 height 6
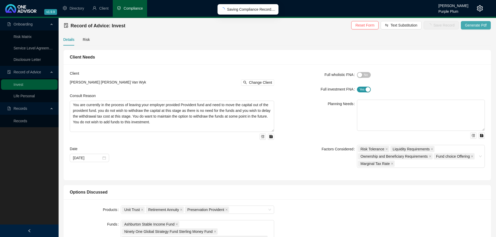
click at [476, 23] on span "Generate Pdf" at bounding box center [476, 25] width 22 height 6
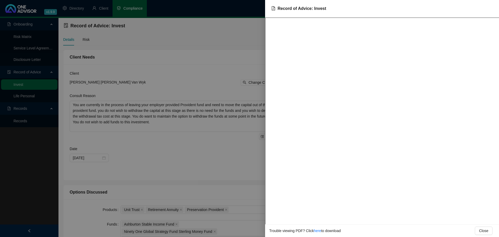
click at [229, 54] on div at bounding box center [249, 118] width 499 height 237
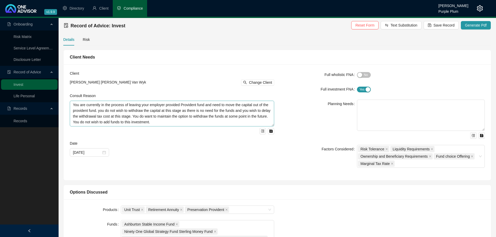
drag, startPoint x: 272, startPoint y: 131, endPoint x: 272, endPoint y: 125, distance: 5.5
click at [272, 125] on textarea "You are currently in the process of leaving your employer provided Provident fu…" at bounding box center [172, 114] width 204 height 26
click at [162, 157] on div "Client [PERSON_NAME] [PERSON_NAME] Van Wyk Change Client Consult Reason You are…" at bounding box center [172, 122] width 210 height 104
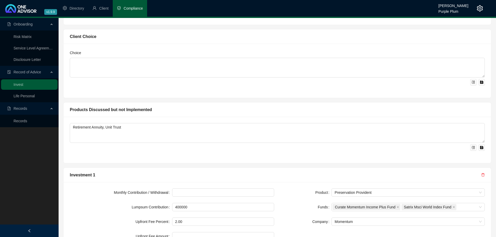
scroll to position [390, 0]
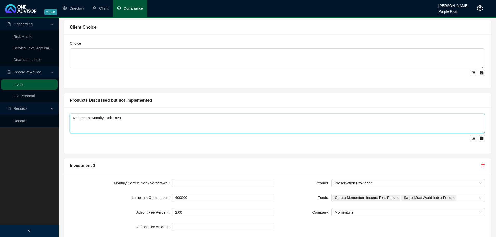
drag, startPoint x: 460, startPoint y: 132, endPoint x: 455, endPoint y: 117, distance: 15.9
click at [455, 117] on textarea "Retirement Annuity, Unit Trust" at bounding box center [277, 124] width 415 height 20
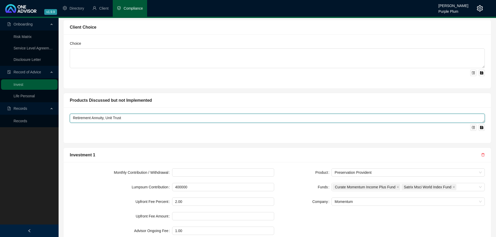
drag, startPoint x: 483, startPoint y: 131, endPoint x: 482, endPoint y: 120, distance: 11.2
click at [482, 120] on textarea "Retirement Annuity, Unit Trust" at bounding box center [277, 118] width 415 height 9
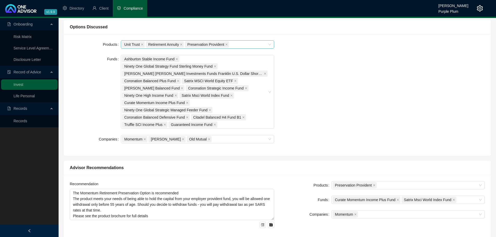
scroll to position [156, 0]
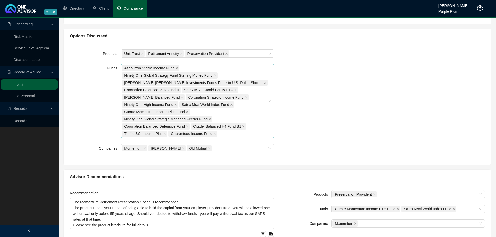
click at [188, 66] on div "Ashburton Stable Income Fund Ninety One Global Strategy Fund Sterling Money Fun…" at bounding box center [195, 101] width 146 height 73
click at [249, 113] on div "Ashburton Stable Income Fund Ninety One Global Strategy Fund Sterling Money Fun…" at bounding box center [195, 101] width 146 height 73
click at [177, 69] on icon "close" at bounding box center [177, 68] width 2 height 2
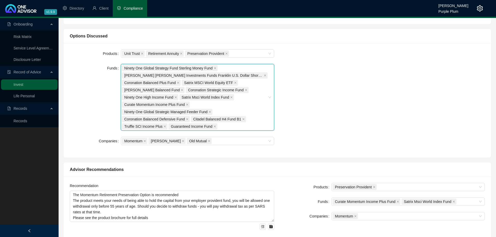
click at [263, 75] on span "[PERSON_NAME] [PERSON_NAME] Investments Funds Franklin U.S. Dollar Short-Term M…" at bounding box center [195, 75] width 146 height 6
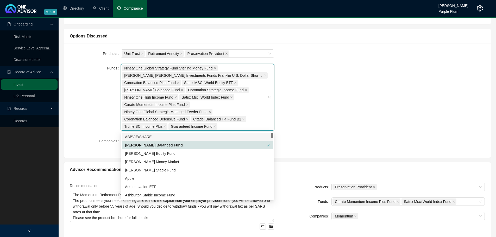
click at [264, 75] on icon "close" at bounding box center [264, 75] width 3 height 3
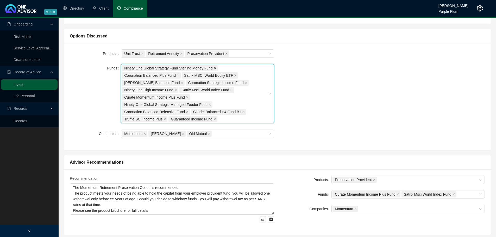
click at [214, 69] on icon "close" at bounding box center [215, 68] width 3 height 3
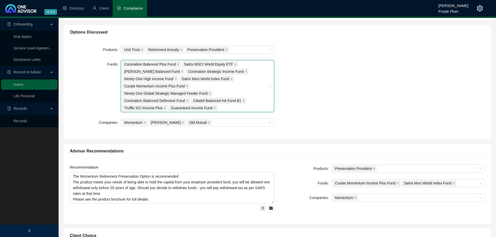
scroll to position [130, 0]
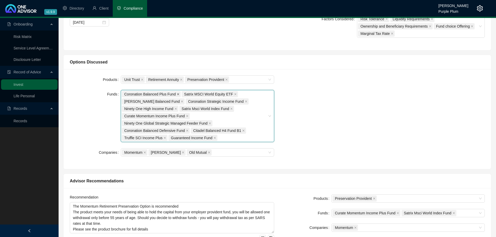
click at [177, 93] on icon "close" at bounding box center [178, 94] width 3 height 3
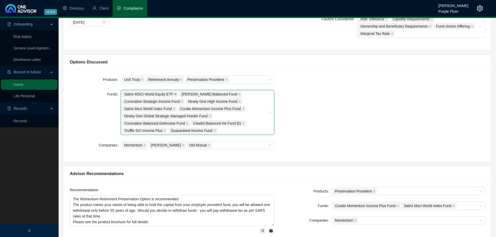
click at [175, 93] on icon "close" at bounding box center [175, 94] width 2 height 2
click at [181, 94] on icon "close" at bounding box center [182, 94] width 3 height 3
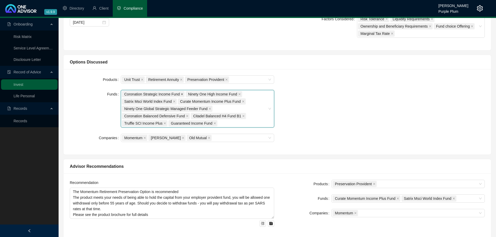
click at [181, 94] on icon "close" at bounding box center [182, 94] width 3 height 3
click at [176, 95] on icon "close" at bounding box center [175, 94] width 3 height 3
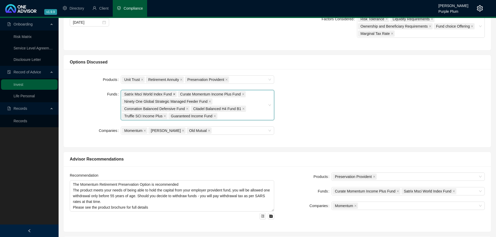
click at [173, 94] on icon "close" at bounding box center [174, 94] width 3 height 3
click at [186, 93] on span at bounding box center [187, 94] width 3 height 6
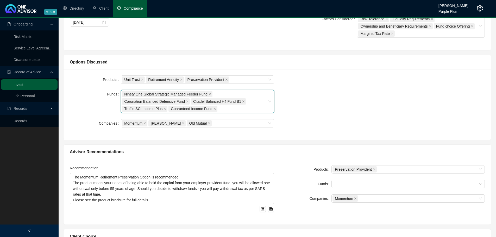
click at [210, 94] on span "Ninety One Global Strategic Managed Feeder Fund" at bounding box center [167, 94] width 91 height 6
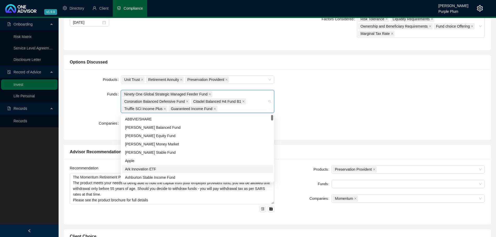
click at [211, 94] on div "Ninety One Global Strategic Managed Feeder Fund" at bounding box center [168, 94] width 92 height 7
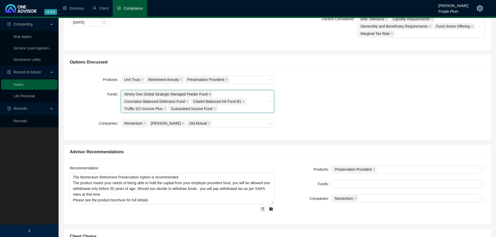
click at [209, 92] on span at bounding box center [209, 94] width 3 height 6
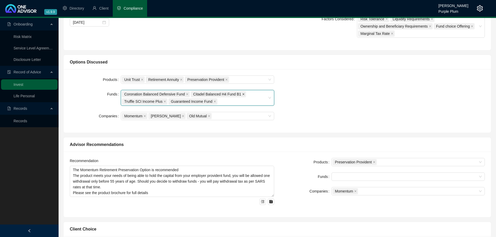
click at [242, 94] on icon "close" at bounding box center [243, 94] width 2 height 2
drag, startPoint x: 187, startPoint y: 93, endPoint x: 182, endPoint y: 95, distance: 5.1
click at [186, 93] on icon "close" at bounding box center [187, 94] width 3 height 3
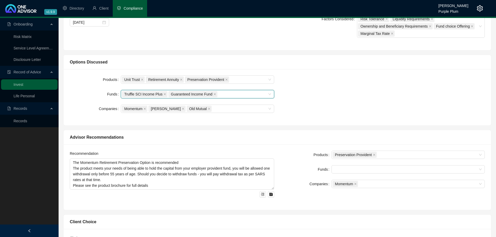
click at [210, 95] on span "Guaranteed Income Fund" at bounding box center [192, 94] width 49 height 6
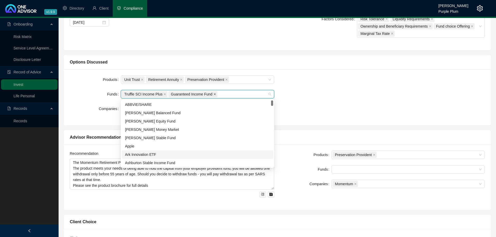
click at [213, 95] on icon "close" at bounding box center [214, 94] width 3 height 3
click at [164, 94] on icon "close" at bounding box center [164, 94] width 3 height 3
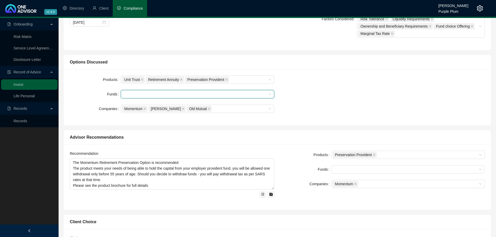
drag, startPoint x: 181, startPoint y: 94, endPoint x: 220, endPoint y: 144, distance: 63.6
click at [182, 94] on div at bounding box center [195, 94] width 146 height 4
click at [181, 95] on div at bounding box center [195, 94] width 146 height 4
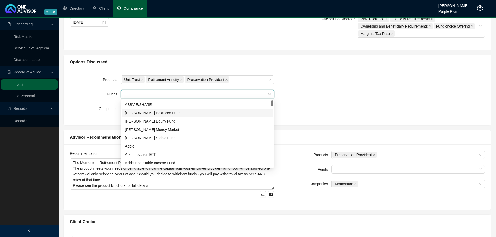
click at [158, 110] on div "[PERSON_NAME] Balanced Fund" at bounding box center [197, 113] width 145 height 6
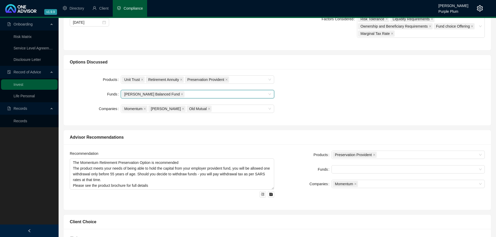
click at [183, 96] on div "[PERSON_NAME] Balanced Fund" at bounding box center [195, 94] width 146 height 7
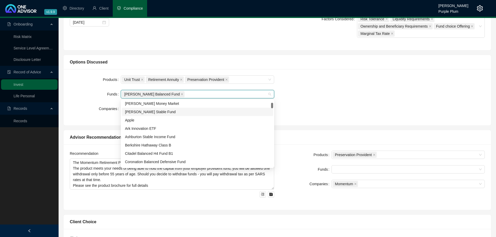
scroll to position [52, 0]
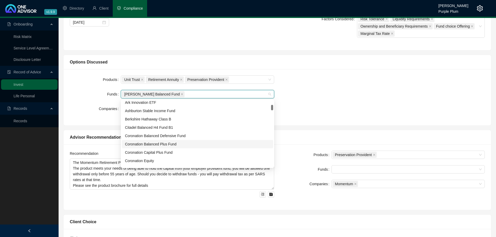
click at [168, 144] on div "Coronation Balanced Plus Fund" at bounding box center [197, 144] width 145 height 6
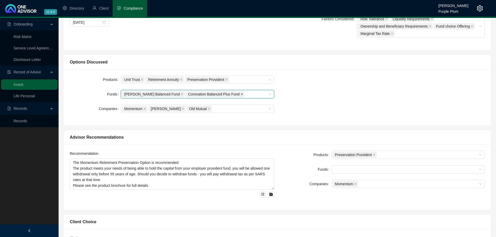
click at [240, 94] on icon "close" at bounding box center [241, 94] width 3 height 3
click at [211, 94] on div "[PERSON_NAME] Balanced Fund" at bounding box center [195, 94] width 146 height 7
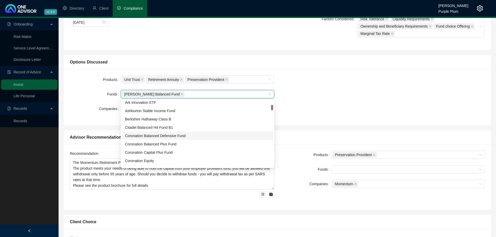
click at [170, 136] on div "Coronation Balanced Defensive Fund" at bounding box center [197, 136] width 145 height 6
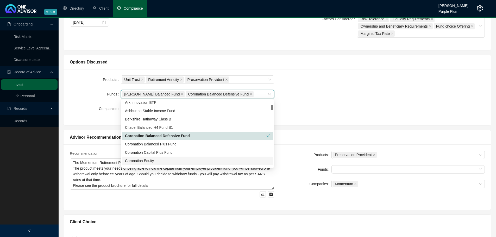
click at [253, 95] on div "[PERSON_NAME] Balanced Fund Coronation Balanced Defensive Fund" at bounding box center [195, 94] width 146 height 7
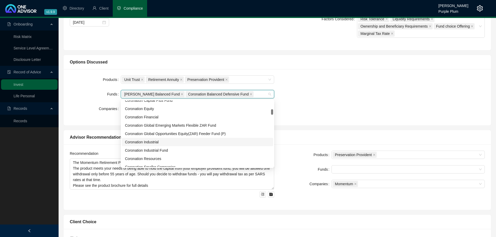
scroll to position [130, 0]
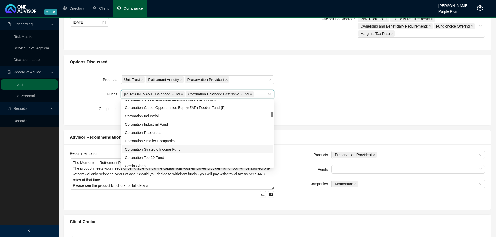
click at [171, 151] on div "Coronation Strategic Income Fund" at bounding box center [197, 149] width 145 height 6
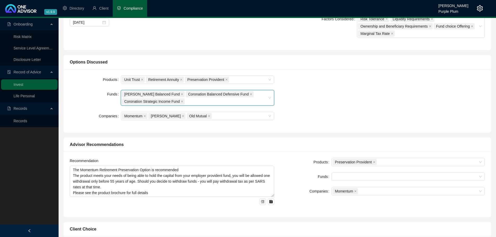
click at [200, 104] on div "[PERSON_NAME] Balanced Fund Coronation Balanced Defensive Fund Coronation Strat…" at bounding box center [195, 98] width 146 height 15
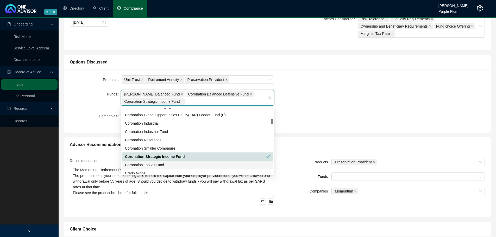
click at [161, 162] on div "Coronation Top 20 Fund" at bounding box center [197, 165] width 145 height 6
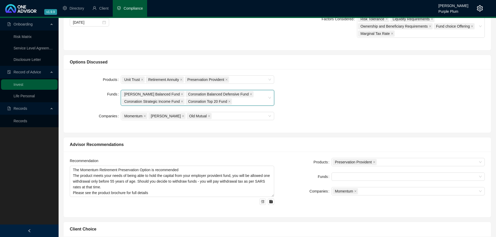
click at [243, 102] on div "[PERSON_NAME] Balanced Fund Coronation Balanced Defensive Fund Coronation Strat…" at bounding box center [195, 98] width 146 height 15
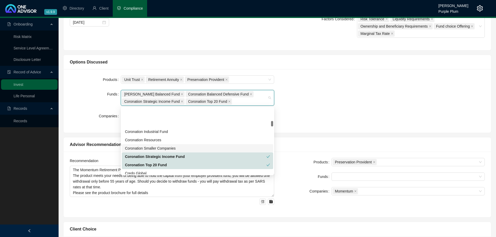
scroll to position [156, 0]
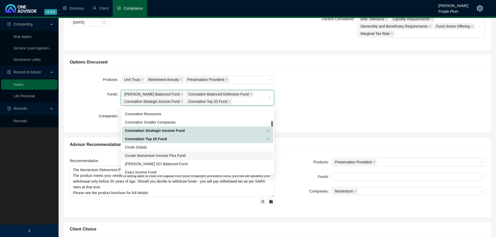
click at [161, 154] on div "Curate Momentum Income Plus Fund" at bounding box center [197, 156] width 145 height 6
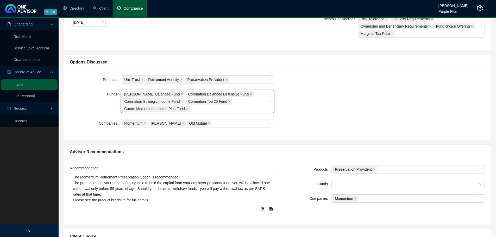
click at [214, 108] on div "[PERSON_NAME] Balanced Fund Coronation Balanced Defensive Fund Coronation Strat…" at bounding box center [195, 102] width 146 height 22
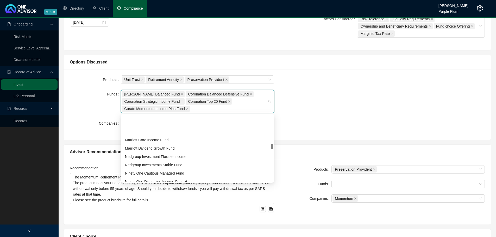
scroll to position [338, 0]
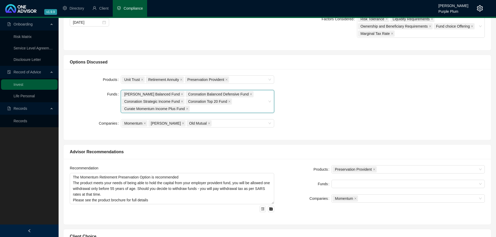
click at [191, 109] on input "search" at bounding box center [191, 109] width 1 height 4
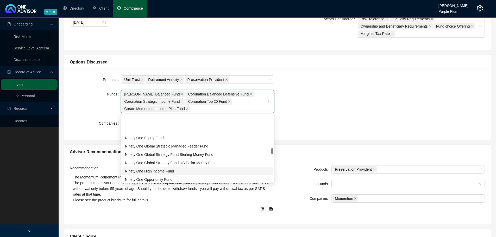
scroll to position [390, 0]
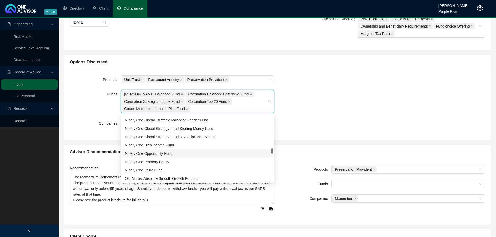
click at [163, 153] on div "Ninety One Opportunity Fund" at bounding box center [197, 154] width 145 height 6
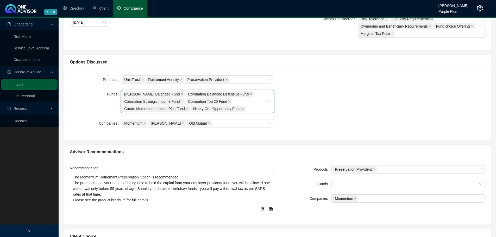
click at [246, 108] on div "Ninety One Opportunity Fund" at bounding box center [219, 108] width 56 height 7
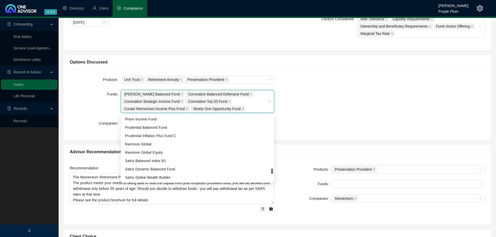
scroll to position [650, 0]
click at [163, 161] on div "Satrix MSCI World Equity ETF" at bounding box center [197, 160] width 145 height 6
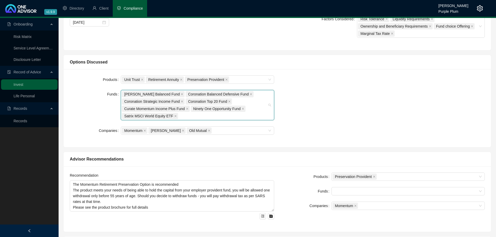
click at [201, 119] on div "[PERSON_NAME] Balanced Fund Coronation Balanced Defensive Fund Coronation Strat…" at bounding box center [195, 105] width 146 height 29
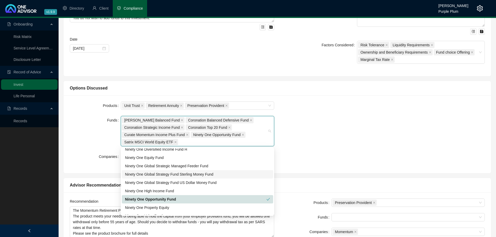
scroll to position [326, 0]
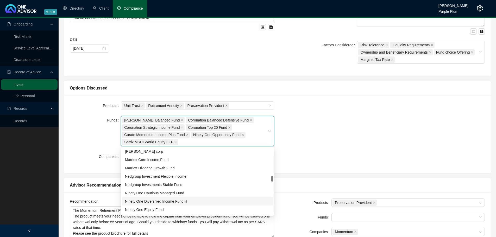
click at [176, 202] on div "Ninety One Diversified Income Fund H" at bounding box center [197, 201] width 145 height 6
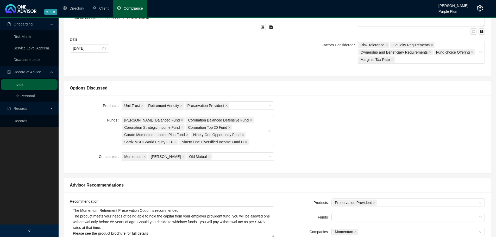
drag, startPoint x: 338, startPoint y: 142, endPoint x: 315, endPoint y: 148, distance: 23.7
click at [338, 142] on div "Products Unit Trust Retirement Annuity Preservation Provident Funds [PERSON_NAM…" at bounding box center [277, 134] width 421 height 66
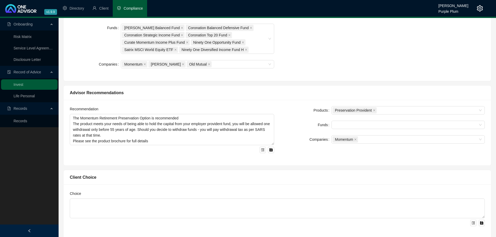
scroll to position [208, 0]
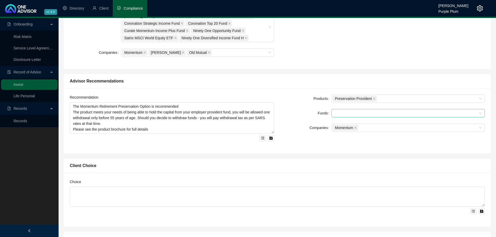
click at [353, 111] on div at bounding box center [405, 113] width 146 height 4
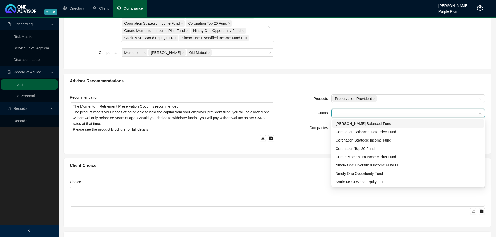
click at [353, 123] on div "[PERSON_NAME] Balanced Fund" at bounding box center [407, 124] width 145 height 6
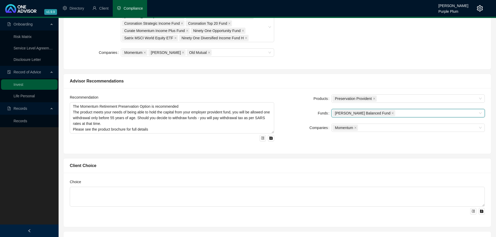
click at [394, 114] on div "[PERSON_NAME] Balanced Fund" at bounding box center [405, 113] width 146 height 7
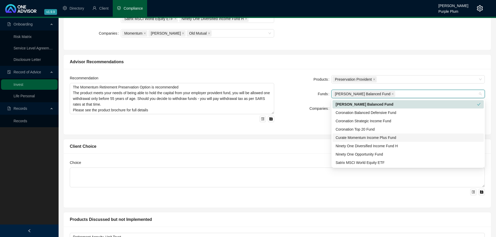
scroll to position [234, 0]
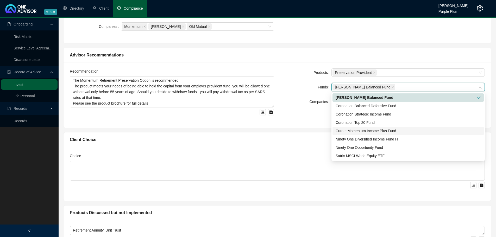
click at [361, 133] on div "Curate Momentum Income Plus Fund" at bounding box center [407, 131] width 145 height 6
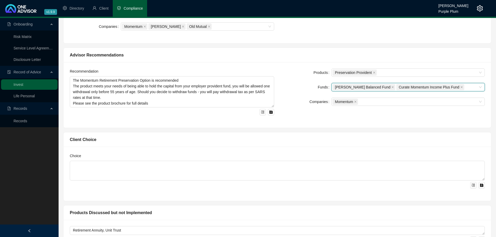
click at [455, 89] on div "[PERSON_NAME] Balanced Fund Curate Momentum Income Plus Fund" at bounding box center [405, 86] width 146 height 7
click at [465, 86] on input "search" at bounding box center [465, 87] width 1 height 4
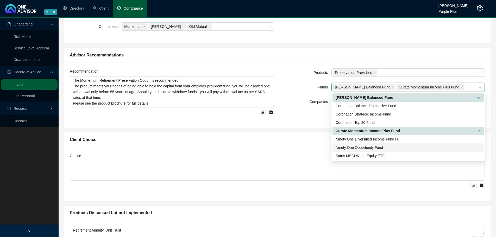
click at [377, 148] on div "Ninety One Opportunity Fund" at bounding box center [407, 148] width 145 height 6
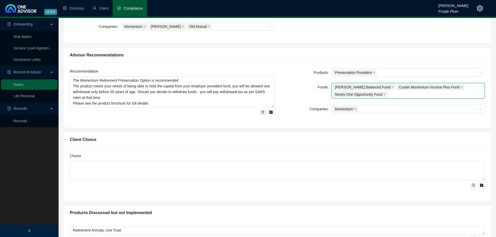
click at [421, 95] on div "[PERSON_NAME] Balanced Fund Curate Momentum Income Plus Fund Ninety One Opportu…" at bounding box center [405, 90] width 146 height 15
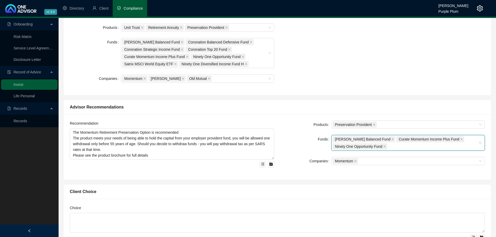
click at [397, 146] on div "[PERSON_NAME] Balanced Fund Curate Momentum Income Plus Fund Ninety One Opportu…" at bounding box center [405, 143] width 146 height 15
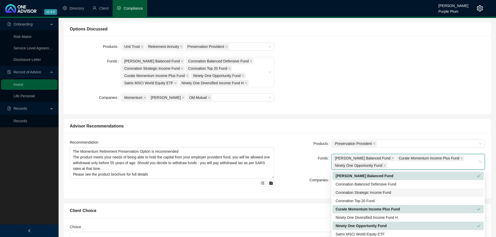
scroll to position [156, 0]
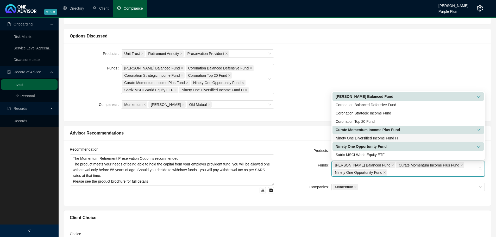
click at [371, 137] on div "Ninety One Diversified Income Fund H" at bounding box center [407, 138] width 145 height 6
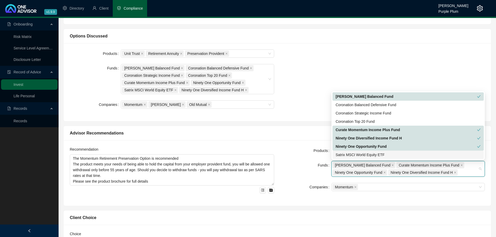
click at [402, 202] on div "Recommendation The Momentum Retirement Preservation Option is recommended The p…" at bounding box center [276, 173] width 427 height 66
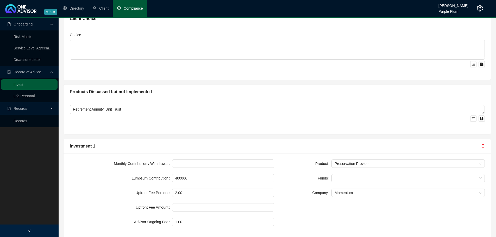
scroll to position [364, 0]
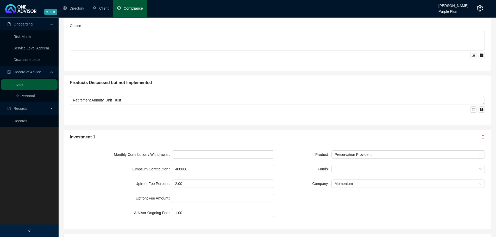
click at [351, 164] on form "Product Preservation Provident Funds Company Momentum" at bounding box center [382, 168] width 204 height 37
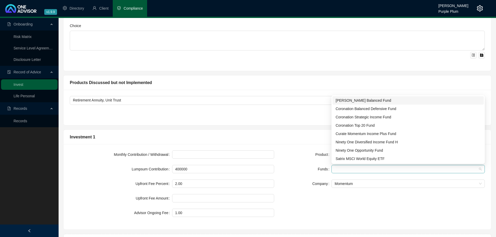
click at [351, 168] on div at bounding box center [405, 169] width 146 height 4
click at [356, 97] on div "[PERSON_NAME] Balanced Fund" at bounding box center [407, 100] width 151 height 8
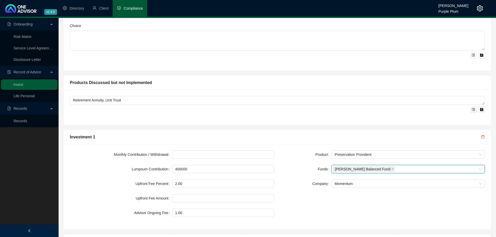
click at [400, 170] on div "[PERSON_NAME] Balanced Fund" at bounding box center [405, 168] width 146 height 7
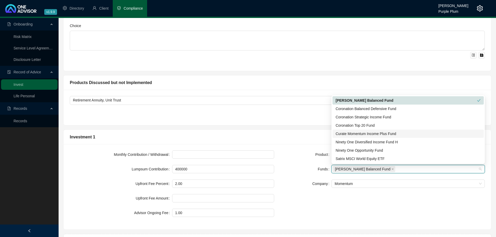
click at [362, 134] on div "Curate Momentum Income Plus Fund" at bounding box center [407, 134] width 145 height 6
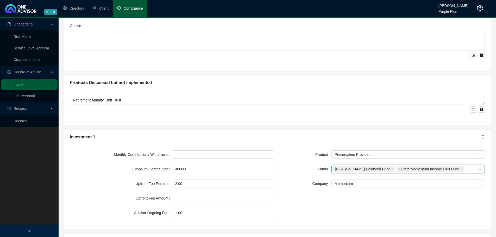
click at [453, 166] on div "[PERSON_NAME] Balanced Fund Curate Momentum Income Plus Fund" at bounding box center [405, 168] width 146 height 7
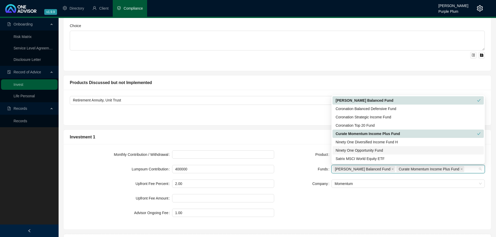
click at [363, 151] on div "Ninety One Opportunity Fund" at bounding box center [407, 150] width 145 height 6
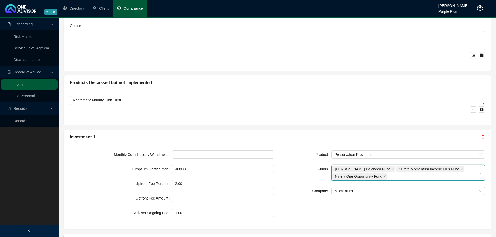
click at [417, 178] on div "[PERSON_NAME] Balanced Fund Curate Momentum Income Plus Fund Ninety One Opportu…" at bounding box center [405, 172] width 146 height 15
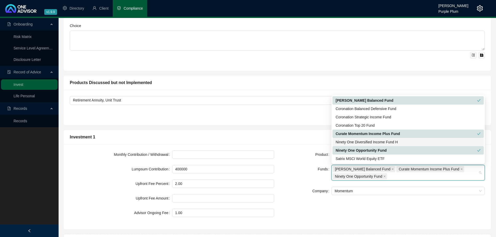
click at [382, 142] on div "Ninety One Diversified Income Fund H" at bounding box center [407, 142] width 145 height 6
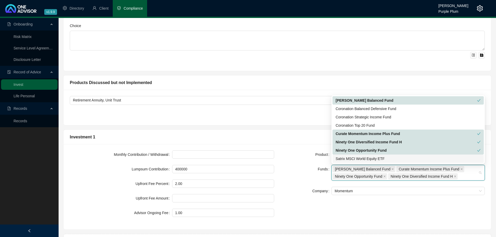
click at [379, 216] on div "Product Preservation Provident Funds [PERSON_NAME] Balanced Fund Curate Momentu…" at bounding box center [382, 186] width 210 height 73
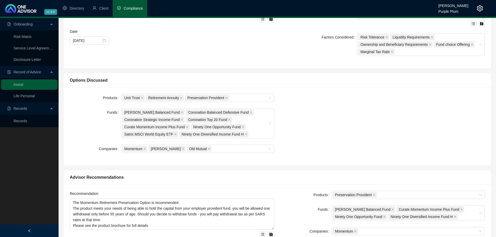
scroll to position [42, 0]
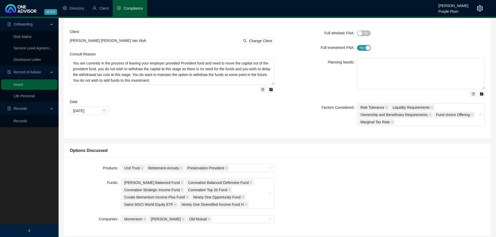
click at [306, 162] on div "Products Unit Trust Retirement Annuity Preservation Provident Funds [PERSON_NAM…" at bounding box center [276, 197] width 427 height 78
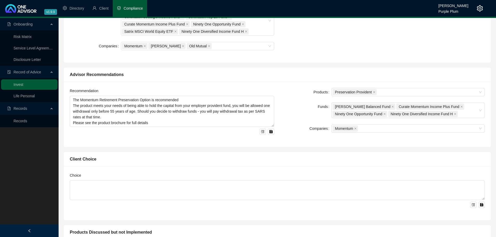
scroll to position [156, 0]
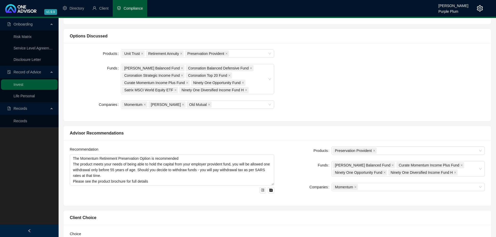
click at [204, 127] on div "Advisor Recommendations" at bounding box center [276, 133] width 427 height 15
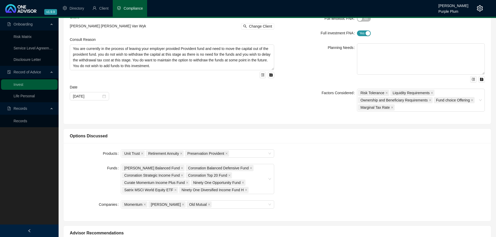
scroll to position [0, 0]
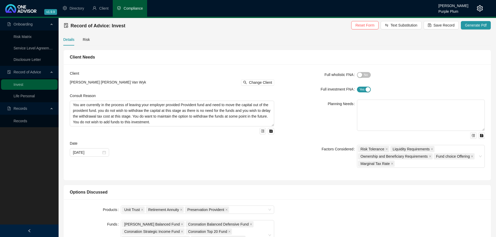
click at [169, 96] on div "Consult Reason" at bounding box center [172, 97] width 204 height 8
click at [87, 39] on div "Risk" at bounding box center [86, 40] width 7 height 6
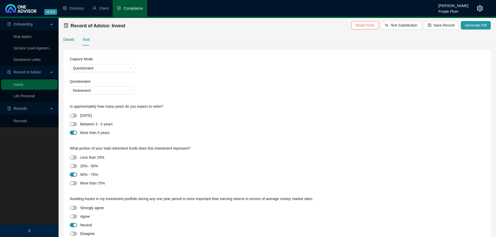
drag, startPoint x: 63, startPoint y: 40, endPoint x: 166, endPoint y: 53, distance: 104.0
click at [63, 40] on div "Record of Advice: Invest Reset Form Text Substitution Save Record Generate Pdf …" at bounding box center [277, 227] width 437 height 418
click at [65, 38] on div "Details" at bounding box center [68, 40] width 11 height 6
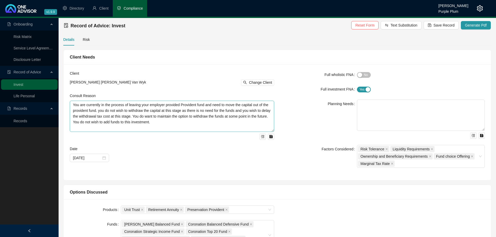
click at [272, 131] on textarea "You are currently in the process of leaving your employer provided Provident fu…" at bounding box center [172, 116] width 204 height 31
drag, startPoint x: 271, startPoint y: 130, endPoint x: 270, endPoint y: 124, distance: 6.2
click at [270, 124] on textarea "You are currently in the process of leaving your employer provided Provident fu…" at bounding box center [172, 113] width 204 height 25
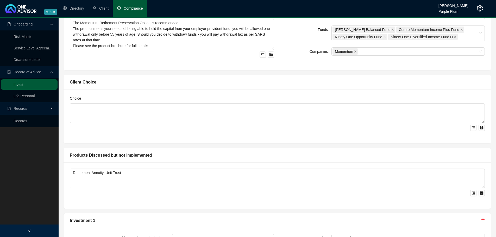
scroll to position [338, 0]
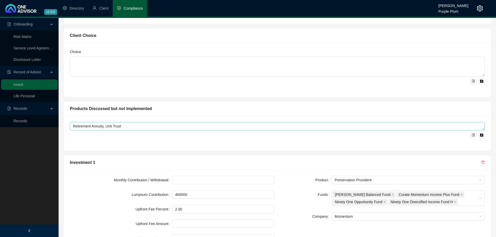
drag, startPoint x: 480, startPoint y: 140, endPoint x: 478, endPoint y: 127, distance: 13.2
click at [478, 127] on textarea "Retirement Annuity, Unit Trust" at bounding box center [277, 126] width 415 height 8
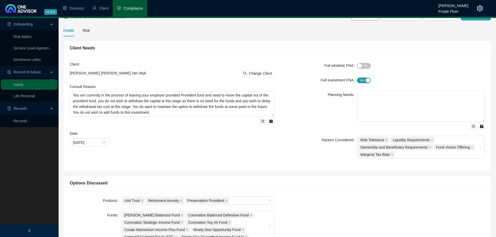
scroll to position [0, 0]
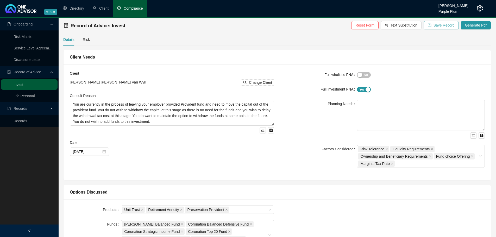
click at [441, 24] on span "Save Record" at bounding box center [443, 25] width 21 height 6
click at [475, 27] on span "Generate Pdf" at bounding box center [476, 25] width 22 height 6
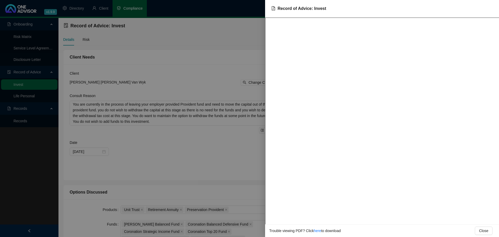
click at [251, 41] on div at bounding box center [249, 118] width 499 height 237
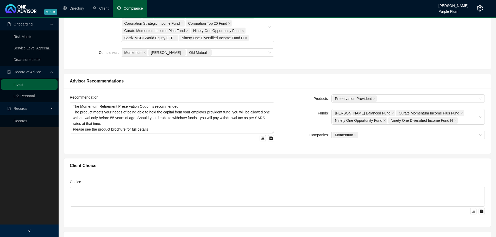
scroll to position [312, 0]
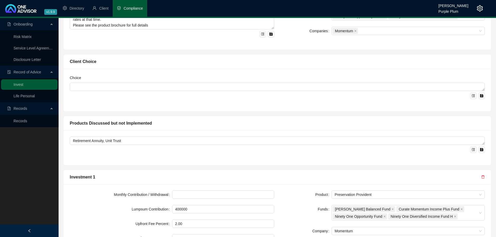
drag, startPoint x: 481, startPoint y: 100, endPoint x: 474, endPoint y: 73, distance: 28.0
click at [474, 73] on div "Choice" at bounding box center [276, 90] width 427 height 43
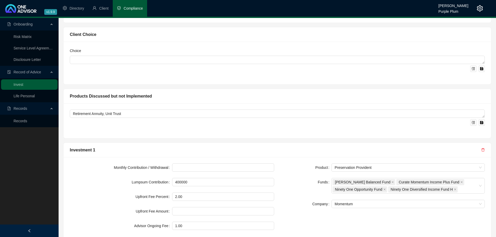
scroll to position [368, 0]
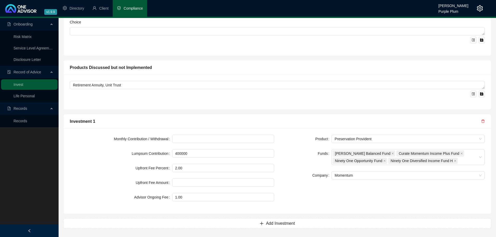
drag, startPoint x: 309, startPoint y: 220, endPoint x: 308, endPoint y: 205, distance: 14.8
drag, startPoint x: 471, startPoint y: 115, endPoint x: 470, endPoint y: 100, distance: 15.4
click at [208, 118] on div "Investment 1" at bounding box center [276, 121] width 427 height 15
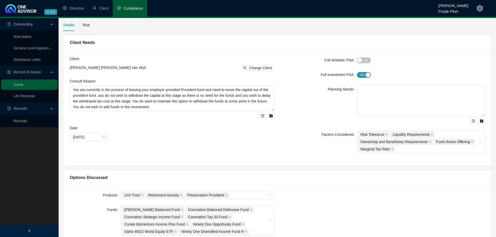
scroll to position [0, 0]
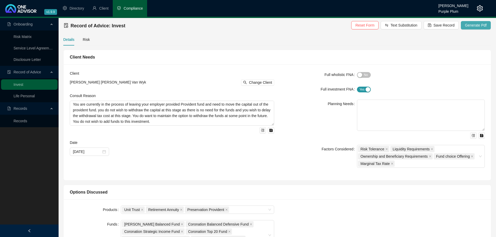
click at [475, 27] on span "Generate Pdf" at bounding box center [476, 25] width 22 height 6
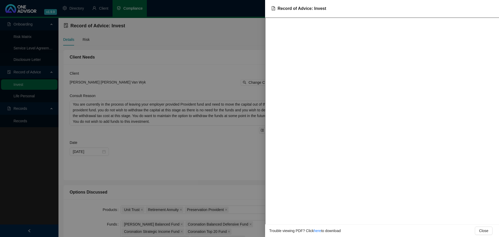
drag, startPoint x: 263, startPoint y: 48, endPoint x: 249, endPoint y: 44, distance: 13.7
click at [262, 48] on div at bounding box center [249, 118] width 499 height 237
click at [249, 44] on div at bounding box center [249, 118] width 499 height 237
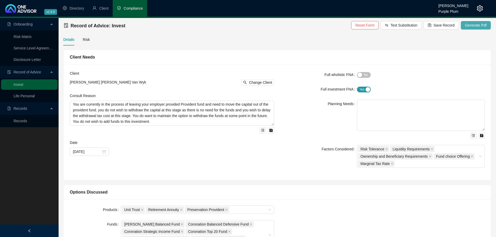
click at [473, 24] on span "Generate Pdf" at bounding box center [476, 25] width 22 height 6
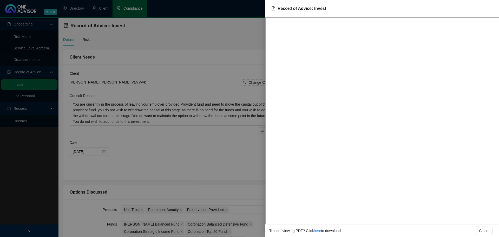
drag, startPoint x: 244, startPoint y: 52, endPoint x: 252, endPoint y: 56, distance: 8.8
click at [244, 52] on div at bounding box center [249, 118] width 499 height 237
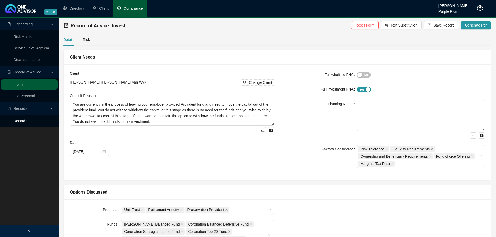
click at [22, 123] on link "Records" at bounding box center [21, 121] width 14 height 4
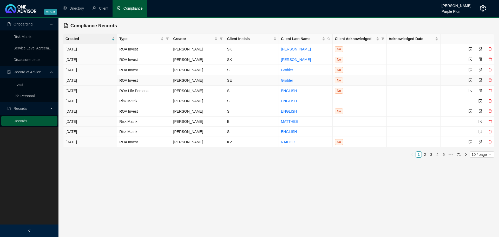
click at [492, 80] on icon "delete" at bounding box center [491, 80] width 4 height 4
click at [493, 67] on span "Yes" at bounding box center [492, 68] width 6 height 6
click at [492, 58] on icon "delete" at bounding box center [491, 59] width 4 height 4
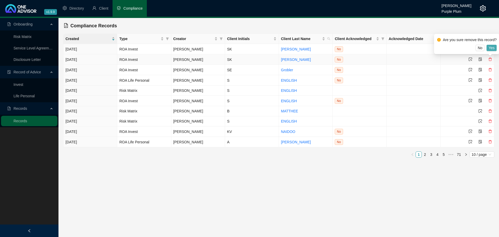
click at [491, 47] on span "Yes" at bounding box center [492, 48] width 6 height 6
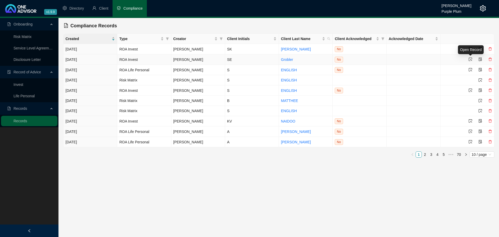
click at [472, 58] on icon "select" at bounding box center [470, 59] width 3 height 3
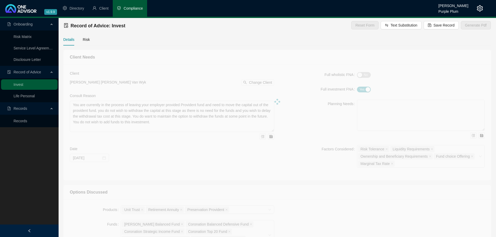
type input "300000"
type input "1.00"
type input "[DATE]"
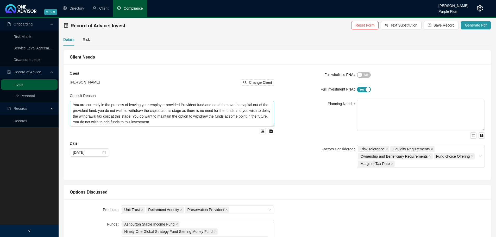
drag, startPoint x: 272, startPoint y: 131, endPoint x: 272, endPoint y: 126, distance: 5.5
click at [272, 126] on textarea "You are currently in the process of leaving your employer provided Provident fu…" at bounding box center [172, 114] width 204 height 26
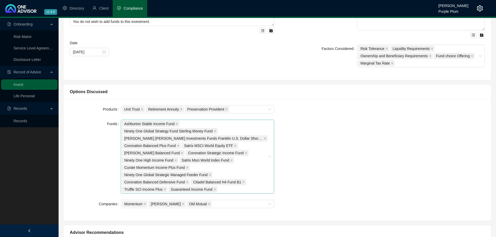
scroll to position [104, 0]
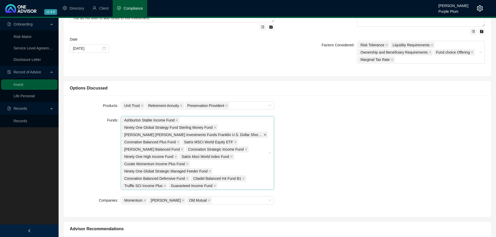
click at [264, 135] on icon "close" at bounding box center [264, 134] width 3 height 3
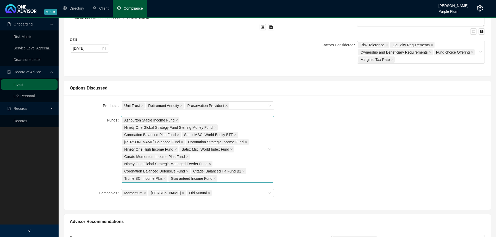
click at [214, 127] on icon "close" at bounding box center [215, 127] width 3 height 3
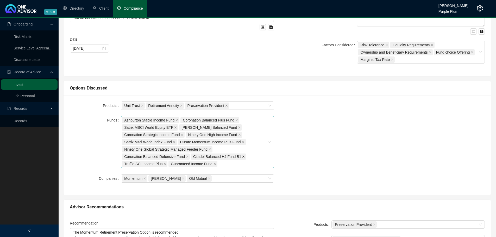
click at [242, 156] on icon "close" at bounding box center [243, 157] width 2 height 2
click at [229, 156] on span "Truffle SCI Income Plus" at bounding box center [214, 156] width 46 height 6
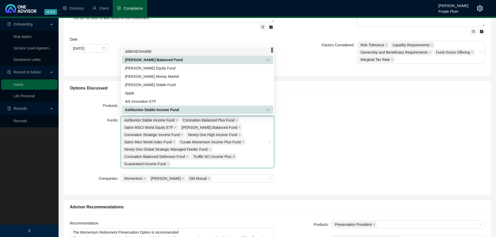
click at [232, 157] on icon "close" at bounding box center [233, 156] width 3 height 3
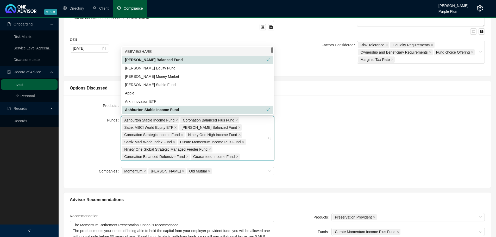
click at [236, 156] on icon "close" at bounding box center [237, 156] width 3 height 3
click at [255, 159] on div "Ashburton Stable Income Fund Coronation Balanced Plus Fund Satrix MSCI World Eq…" at bounding box center [195, 139] width 146 height 44
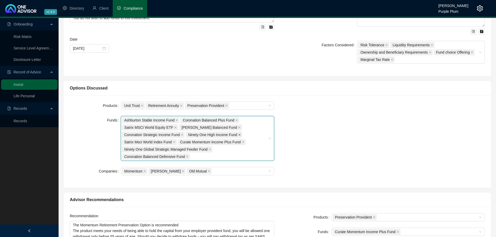
click at [238, 136] on span at bounding box center [239, 135] width 3 height 6
click at [186, 156] on icon "close" at bounding box center [187, 156] width 3 height 3
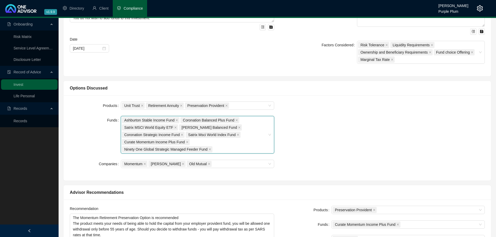
click at [218, 150] on div "Ashburton Stable Income Fund Coronation Balanced Plus Fund Satrix MSCI World Eq…" at bounding box center [195, 135] width 146 height 36
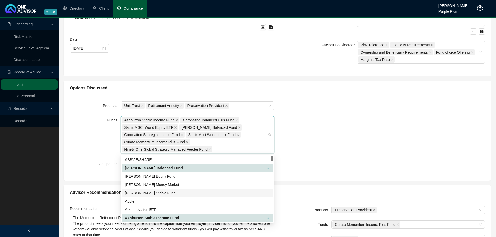
scroll to position [52, 0]
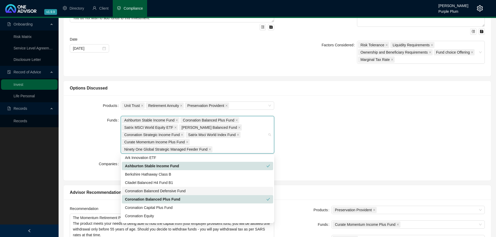
click at [177, 190] on div "Coronation Balanced Defensive Fund" at bounding box center [197, 191] width 145 height 6
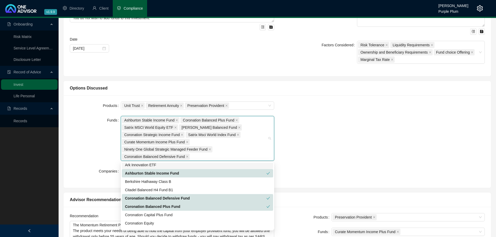
click at [351, 126] on div "Products Unit Trust Retirement Annuity Preservation Provident Funds Ashburton S…" at bounding box center [277, 141] width 421 height 80
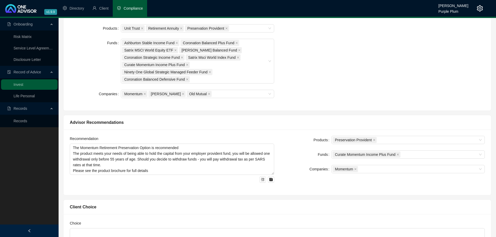
scroll to position [182, 0]
click at [308, 48] on div "Products Unit Trust Retirement Annuity Preservation Provident Funds Ashburton S…" at bounding box center [277, 63] width 421 height 80
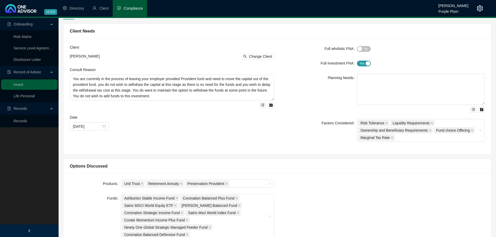
click at [296, 29] on div "Client Needs" at bounding box center [277, 31] width 415 height 7
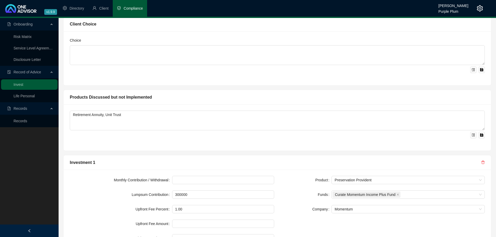
scroll to position [405, 0]
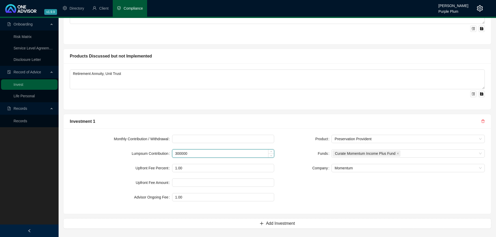
click at [191, 156] on input "300000" at bounding box center [223, 154] width 102 height 8
type input "300000"
click at [191, 167] on input "1.00" at bounding box center [223, 168] width 102 height 8
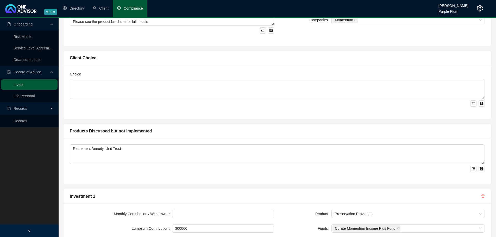
scroll to position [327, 0]
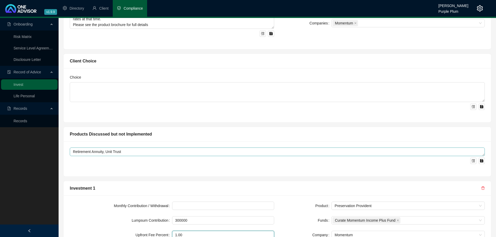
drag, startPoint x: 482, startPoint y: 166, endPoint x: 482, endPoint y: 155, distance: 11.2
click at [482, 155] on textarea "Retirement Annuity, Unit Trust" at bounding box center [277, 151] width 415 height 9
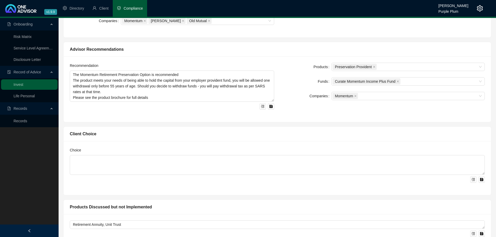
scroll to position [249, 0]
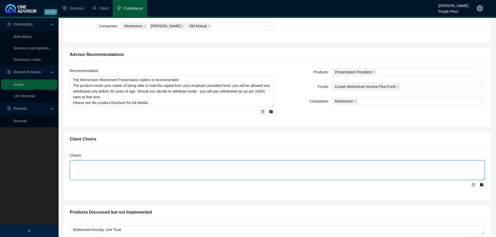
drag, startPoint x: 480, startPoint y: 179, endPoint x: 480, endPoint y: 142, distance: 36.4
click at [480, 142] on div "Client Choice Choice" at bounding box center [277, 166] width 428 height 69
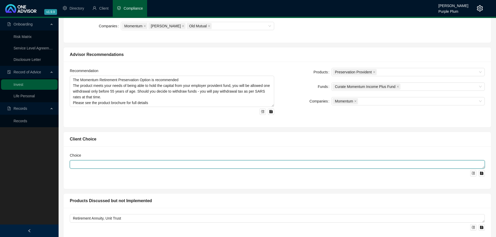
drag, startPoint x: 483, startPoint y: 178, endPoint x: 483, endPoint y: 156, distance: 22.1
click at [483, 156] on div "Choice" at bounding box center [277, 164] width 415 height 24
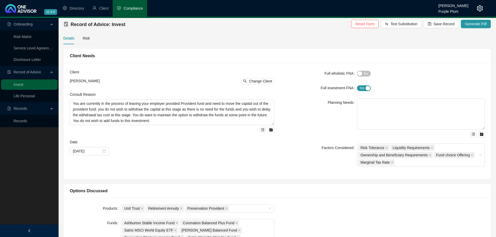
scroll to position [0, 0]
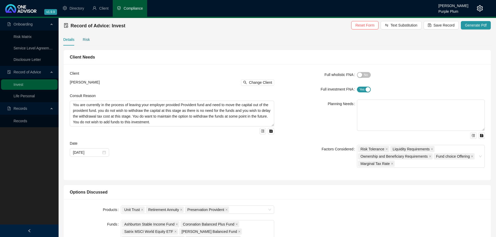
click at [88, 37] on div "Risk" at bounding box center [86, 40] width 7 height 6
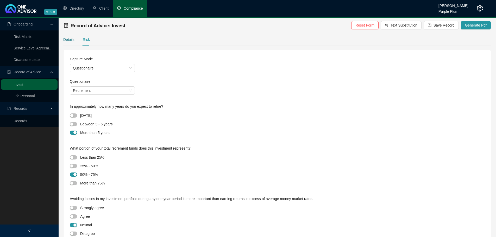
click at [67, 37] on div "Details" at bounding box center [68, 40] width 11 height 6
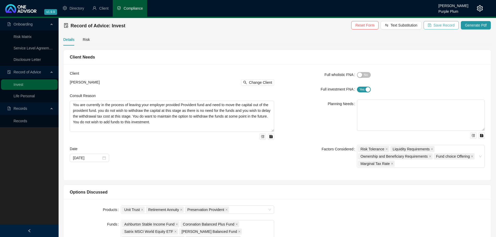
click at [431, 24] on icon "save" at bounding box center [429, 25] width 3 height 3
click at [482, 22] on span "Generate Pdf" at bounding box center [476, 25] width 22 height 6
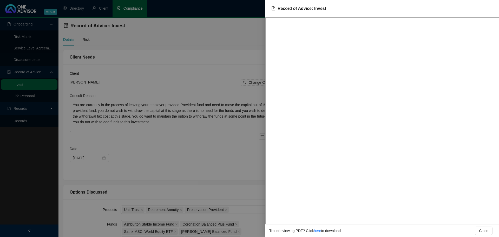
drag, startPoint x: 231, startPoint y: 44, endPoint x: 264, endPoint y: 147, distance: 107.8
click at [231, 44] on div at bounding box center [249, 118] width 499 height 237
